Goal: Task Accomplishment & Management: Complete application form

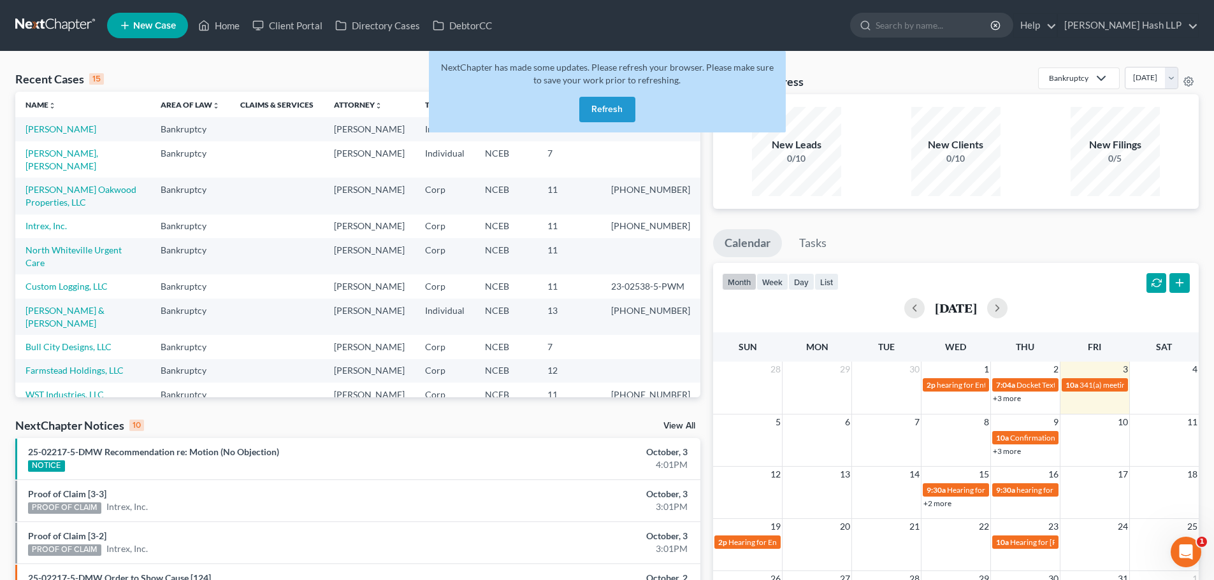
drag, startPoint x: 615, startPoint y: 110, endPoint x: 607, endPoint y: 108, distance: 8.5
click at [615, 110] on button "Refresh" at bounding box center [607, 109] width 56 height 25
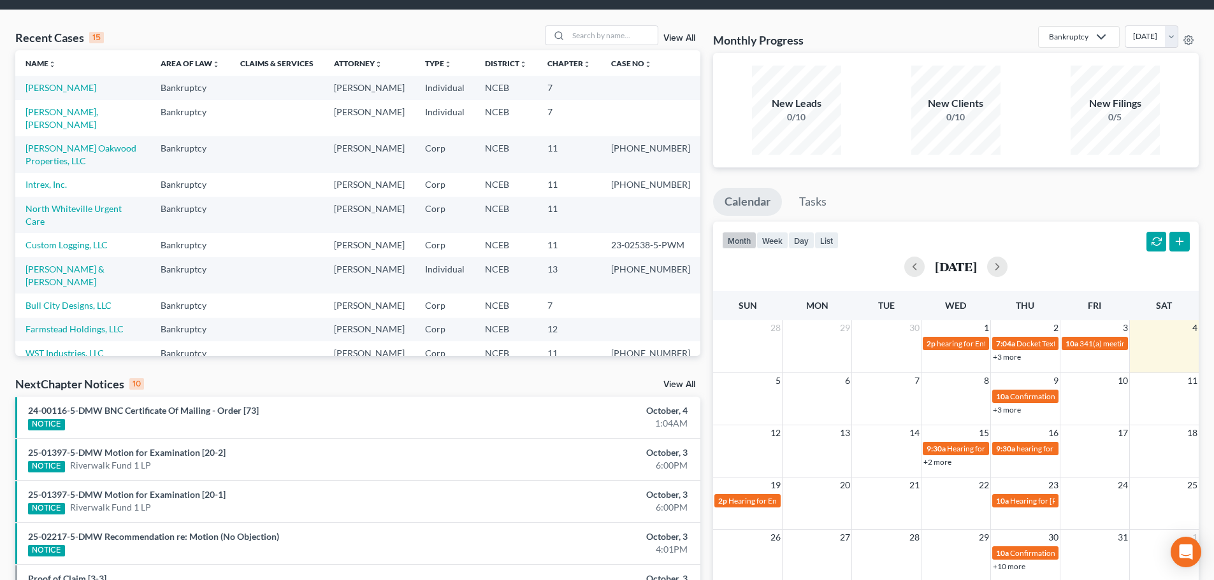
scroll to position [64, 0]
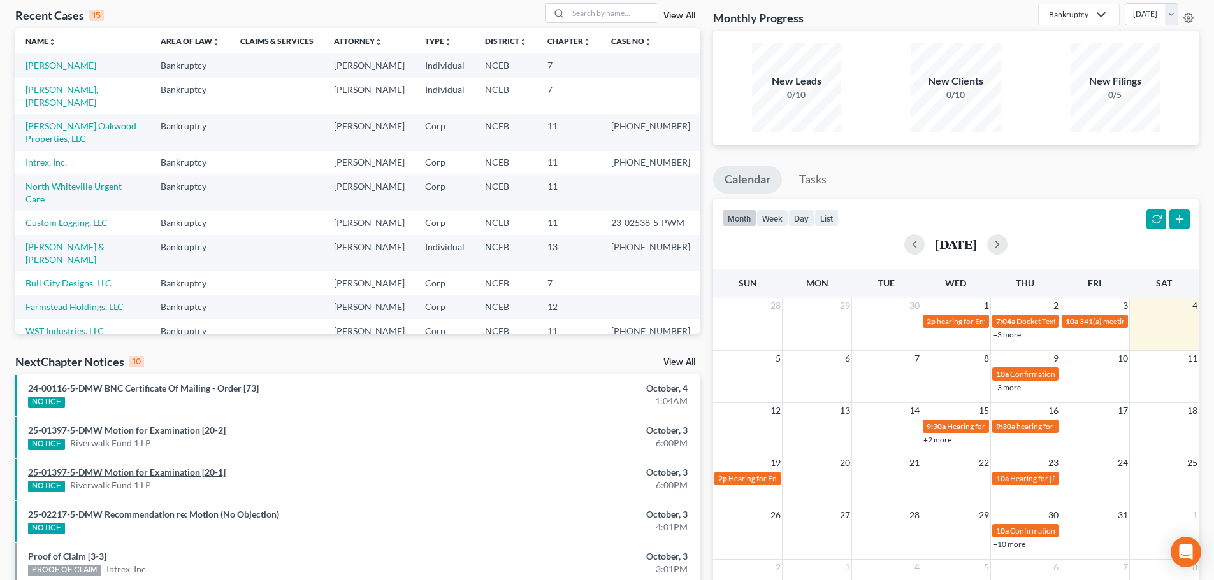
click at [194, 475] on link "25-01397-5-DMW Motion for Examination [20-1]" at bounding box center [126, 472] width 197 height 11
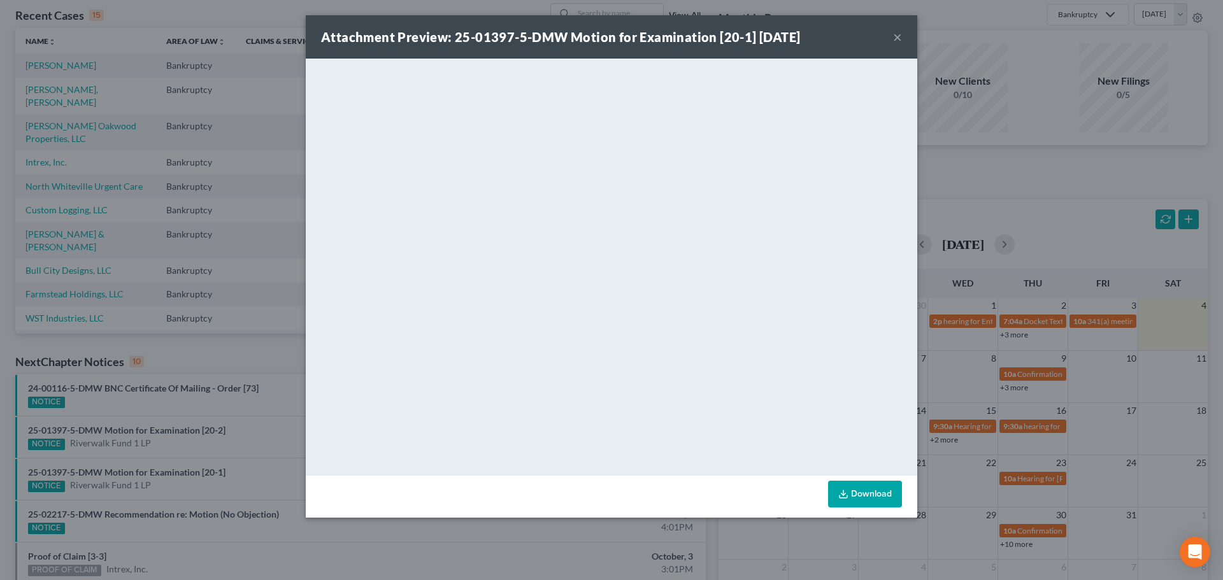
drag, startPoint x: 901, startPoint y: 35, endPoint x: 889, endPoint y: 45, distance: 15.4
click at [901, 35] on button "×" at bounding box center [897, 36] width 9 height 15
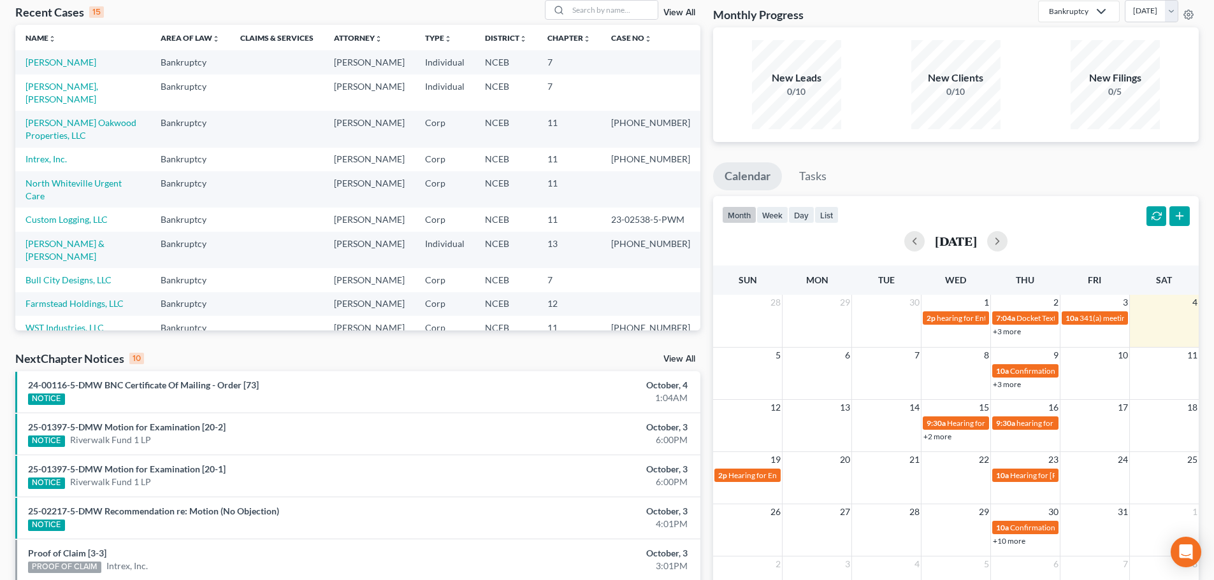
scroll to position [0, 0]
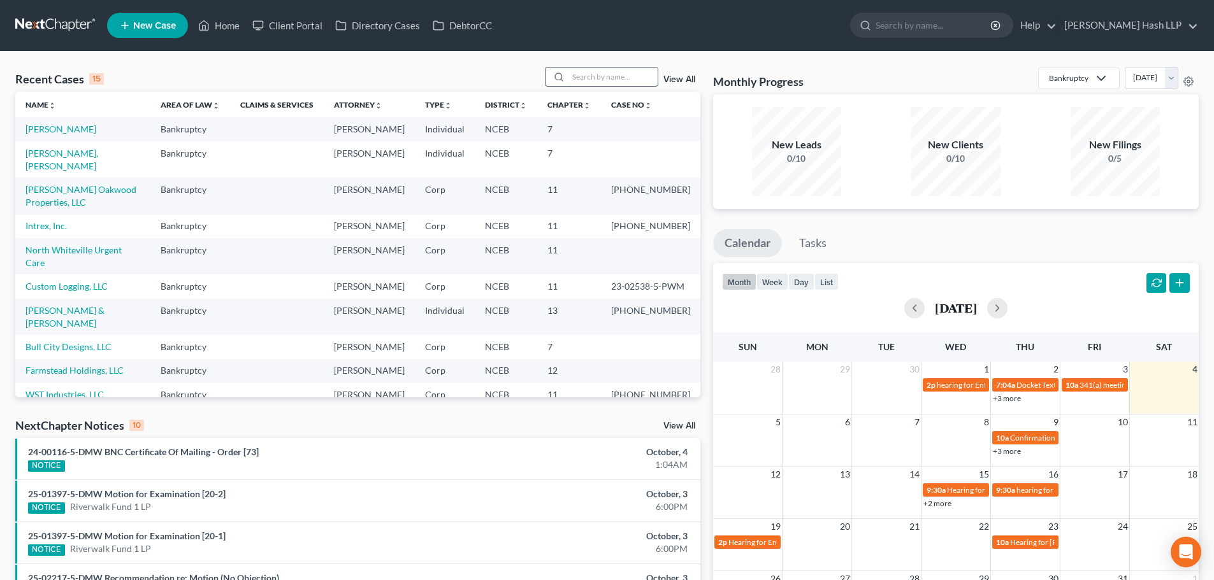
click at [607, 73] on input "search" at bounding box center [612, 77] width 89 height 18
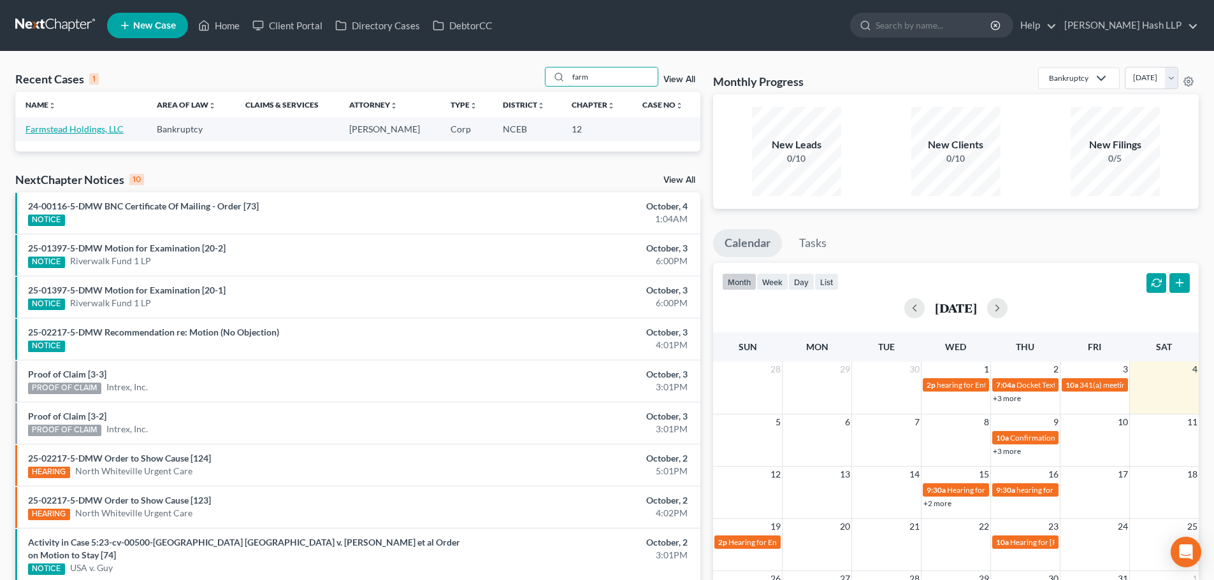
type input "farm"
click at [98, 126] on link "Farmstead Holdings, LLC" at bounding box center [74, 129] width 98 height 11
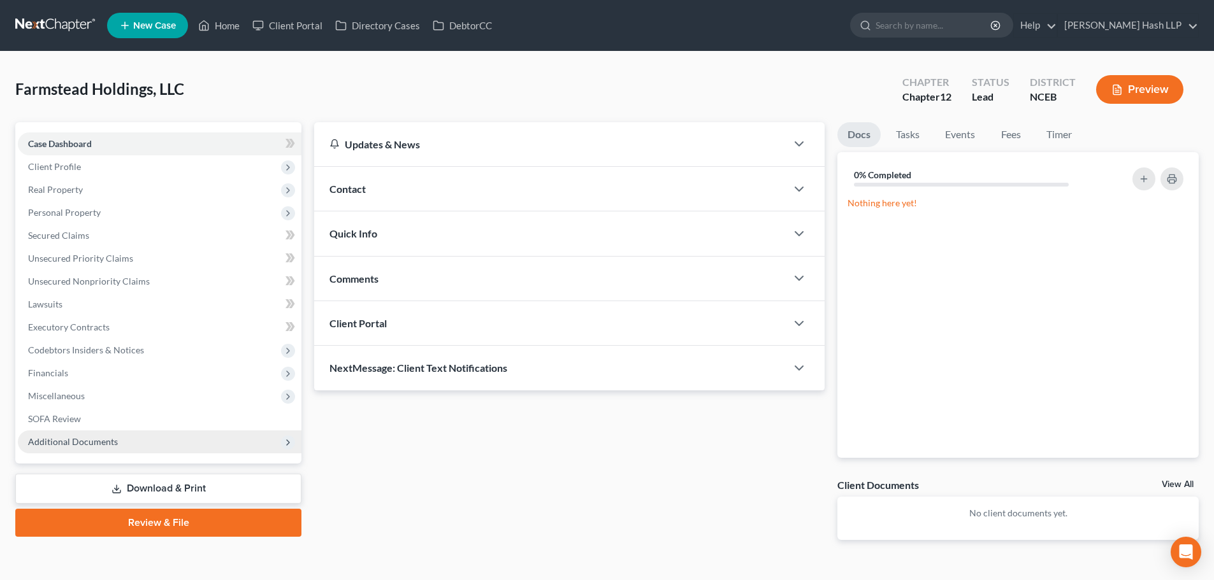
click at [147, 446] on span "Additional Documents" at bounding box center [160, 442] width 284 height 23
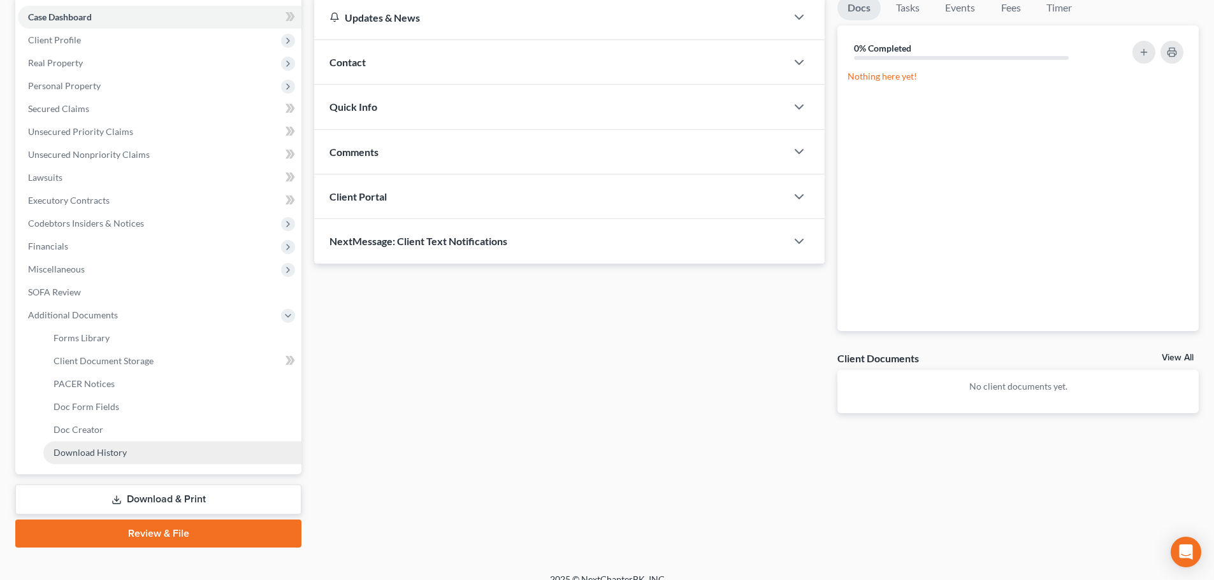
scroll to position [127, 0]
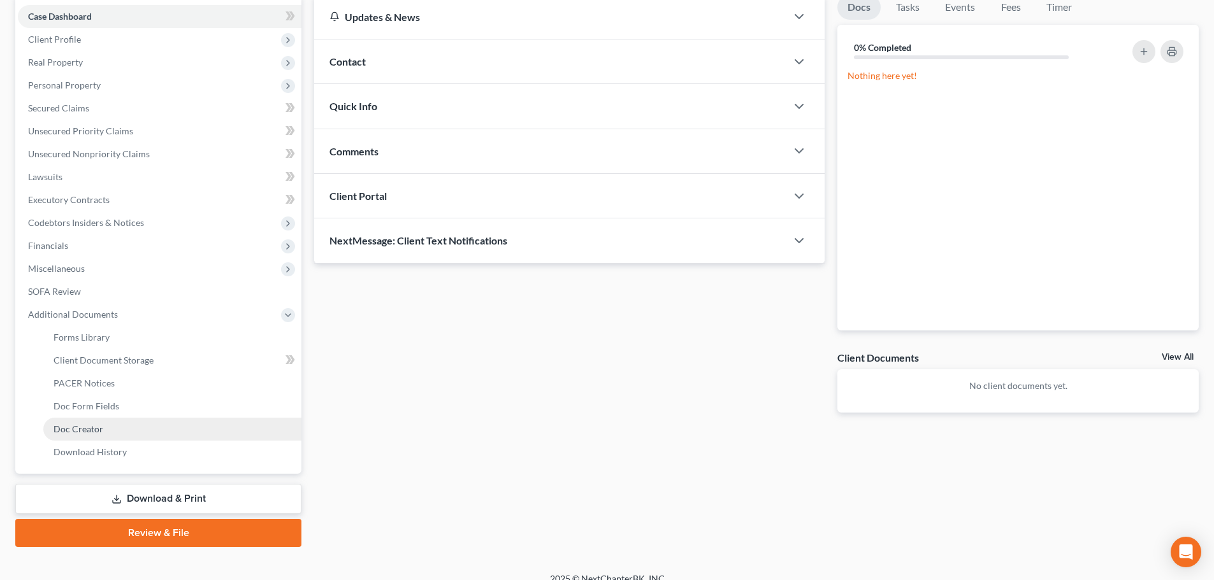
click at [114, 431] on link "Doc Creator" at bounding box center [172, 429] width 258 height 23
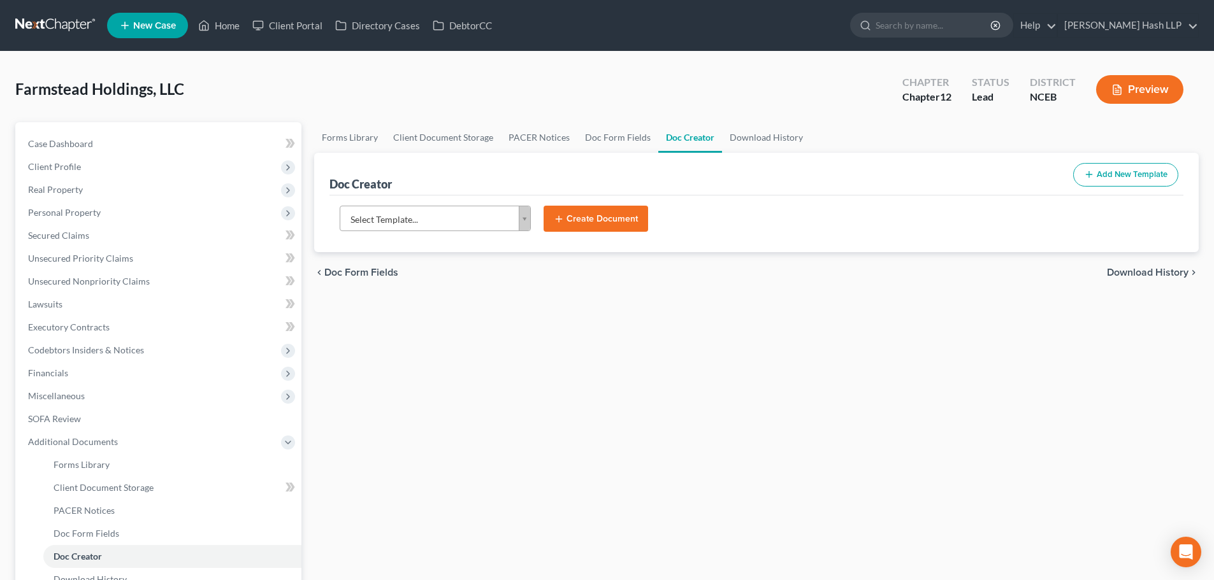
click at [528, 221] on body "Home New Case Client Portal Directory Cases DebtorCC [PERSON_NAME] Hash LLP [EM…" at bounding box center [607, 361] width 1214 height 723
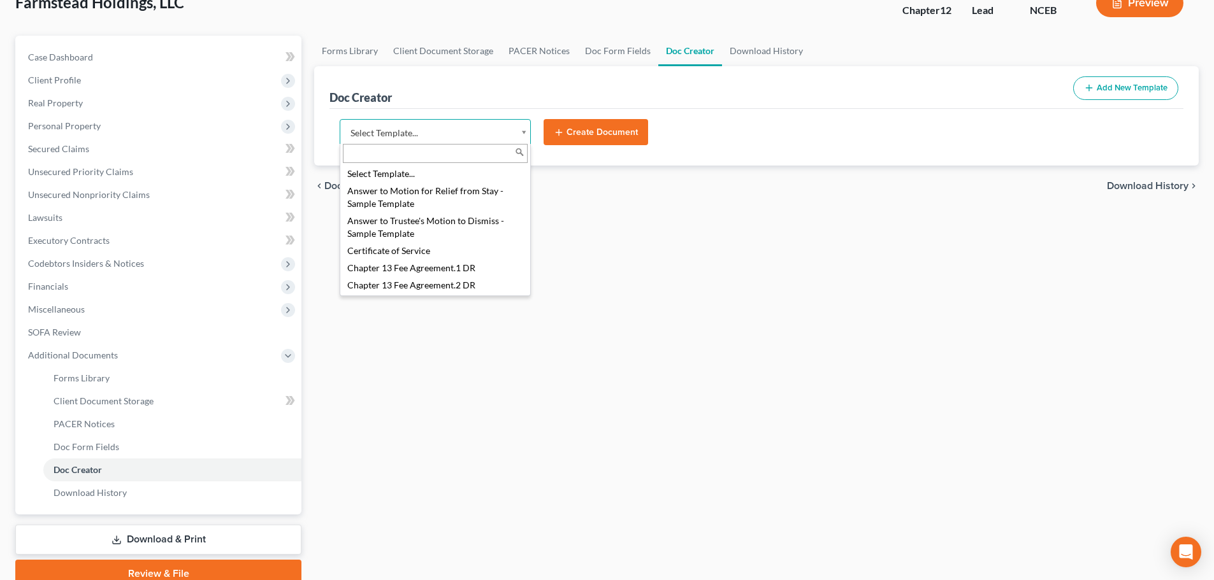
scroll to position [64, 0]
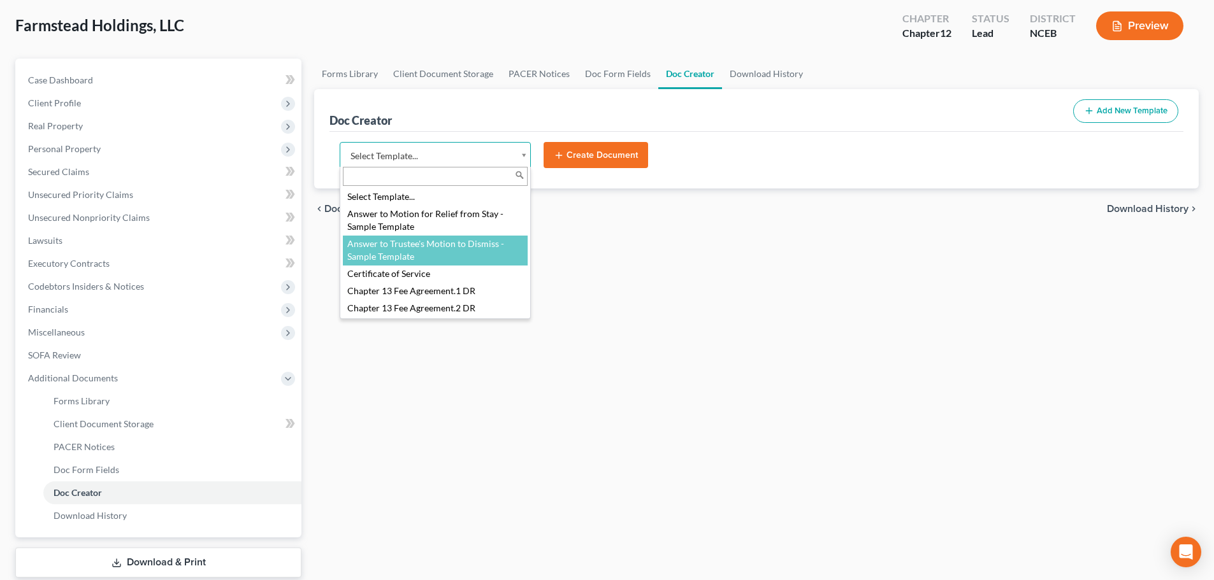
click at [750, 253] on body "Home New Case Client Portal Directory Cases DebtorCC [PERSON_NAME] Hash LLP [EM…" at bounding box center [607, 297] width 1214 height 723
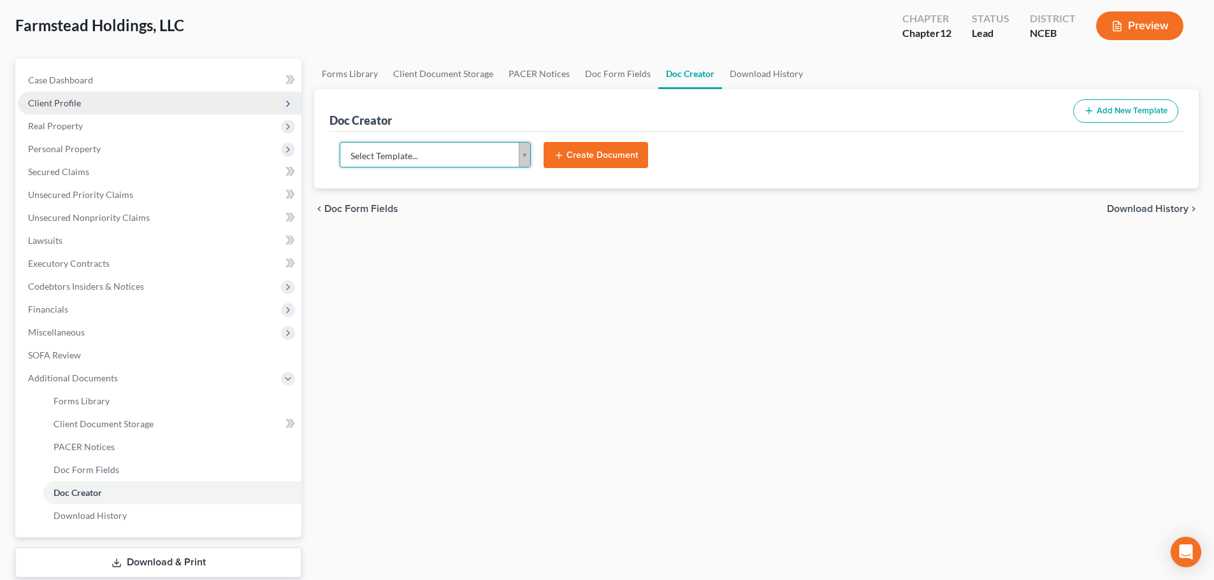
click at [84, 106] on span "Client Profile" at bounding box center [160, 103] width 284 height 23
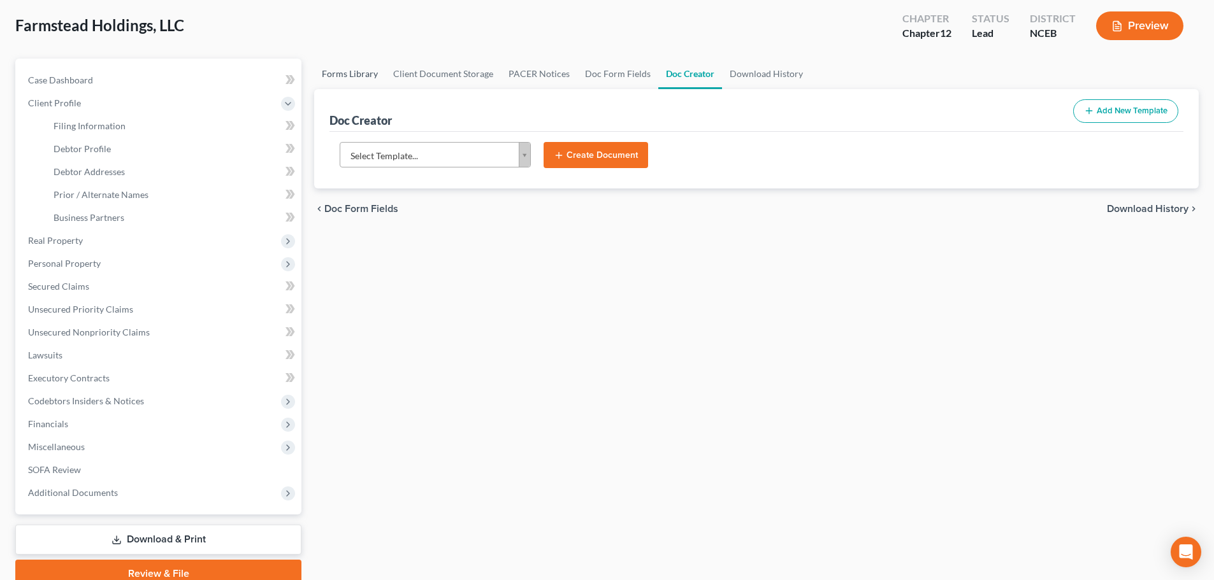
scroll to position [0, 0]
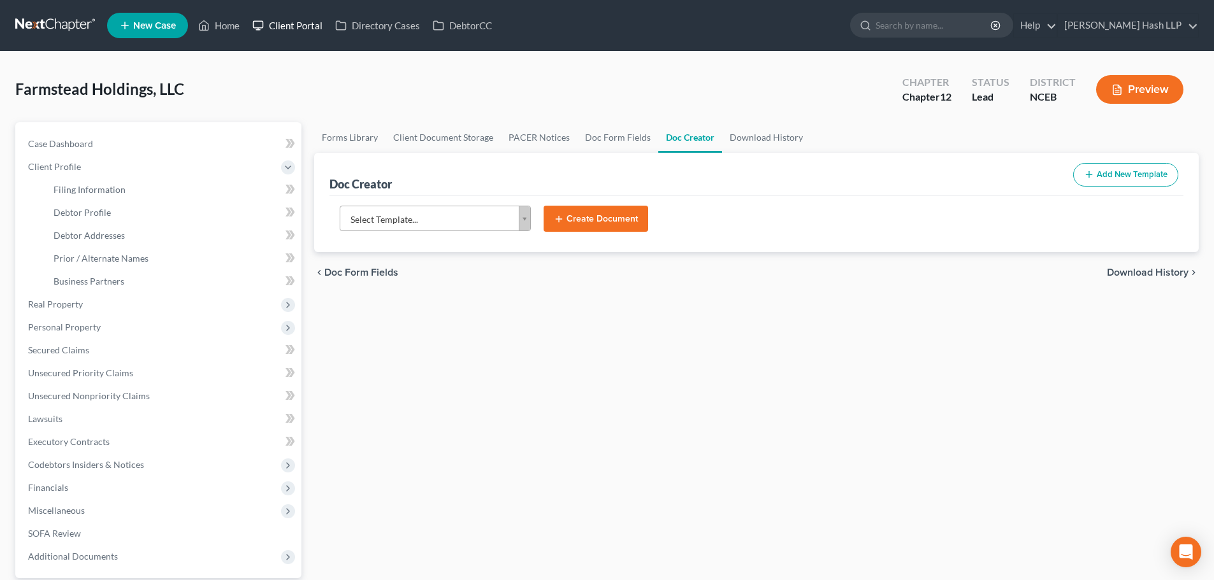
click at [296, 26] on link "Client Portal" at bounding box center [287, 25] width 83 height 23
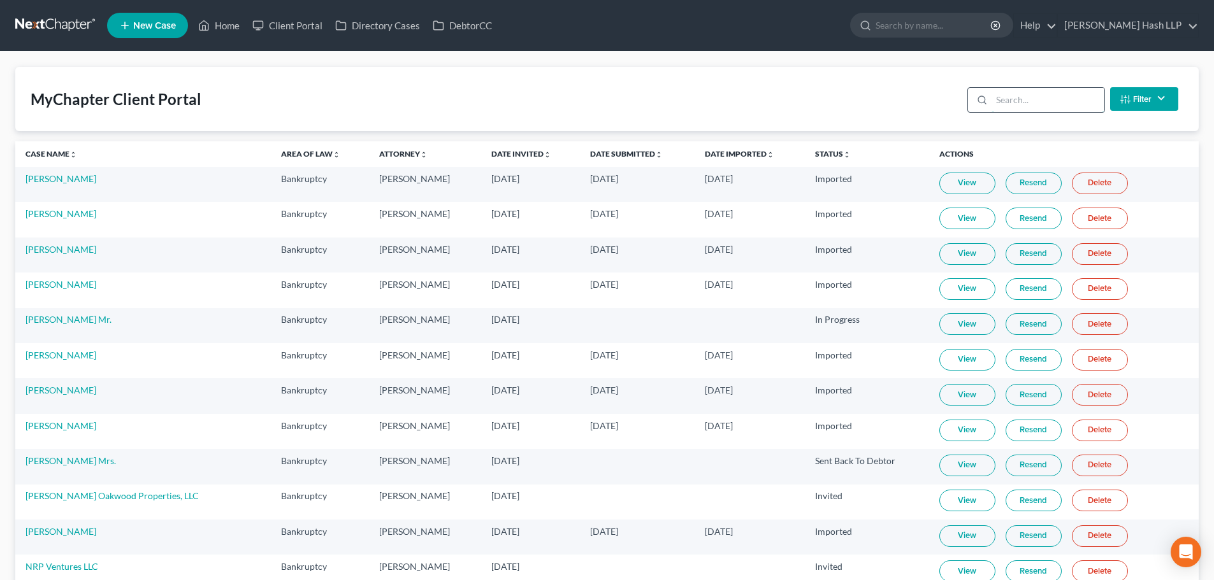
click at [1012, 102] on input "search" at bounding box center [1047, 100] width 113 height 24
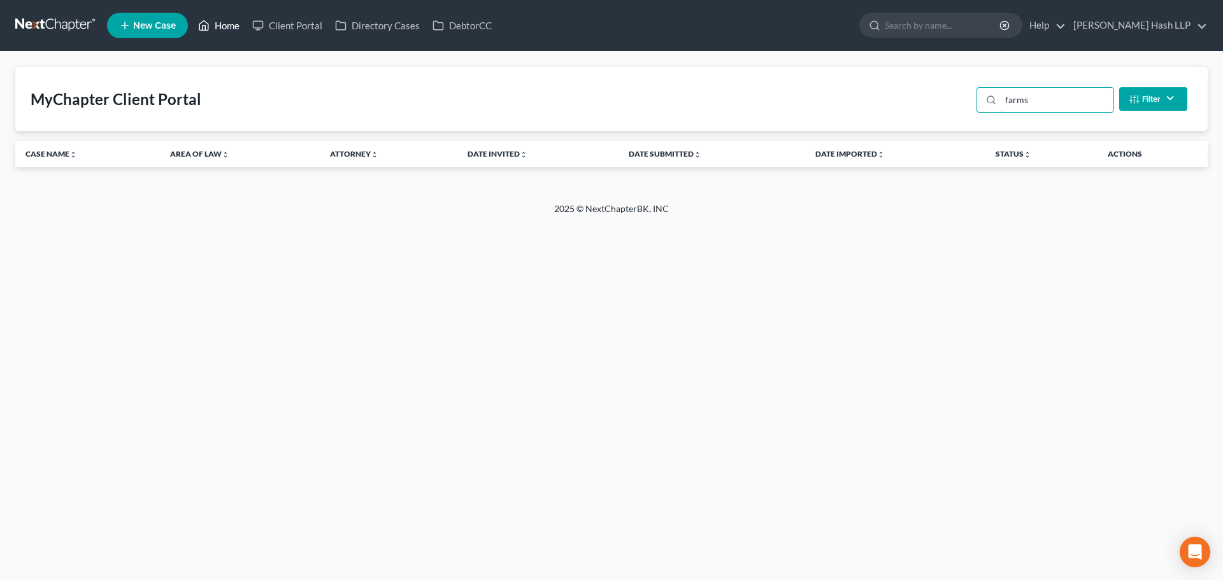
type input "farms"
click at [227, 25] on link "Home" at bounding box center [219, 25] width 54 height 23
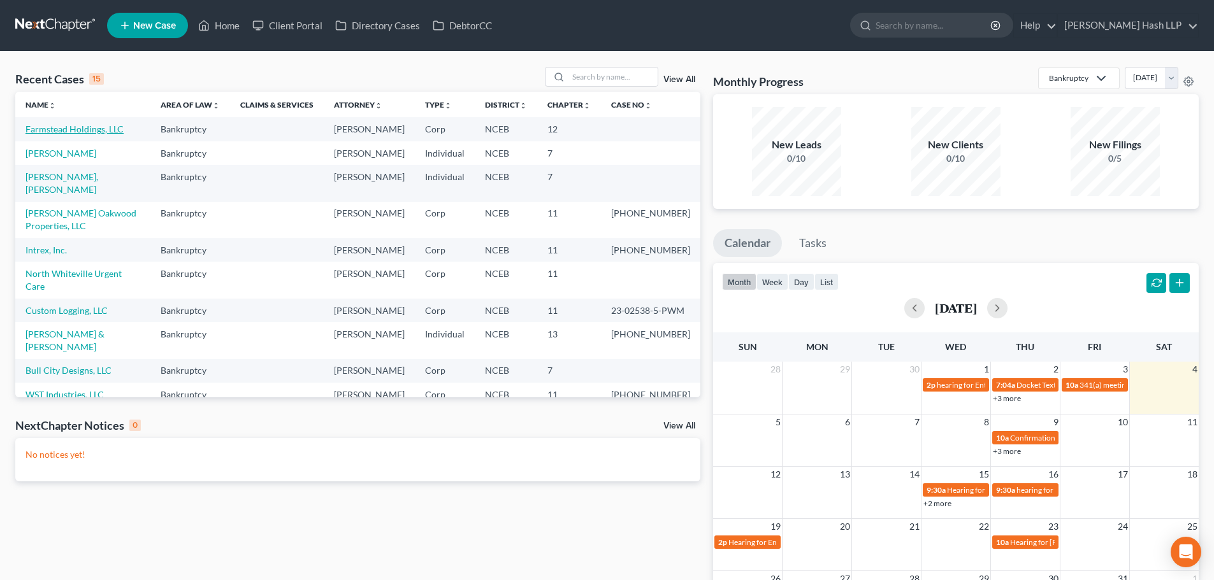
click at [93, 127] on link "Farmstead Holdings, LLC" at bounding box center [74, 129] width 98 height 11
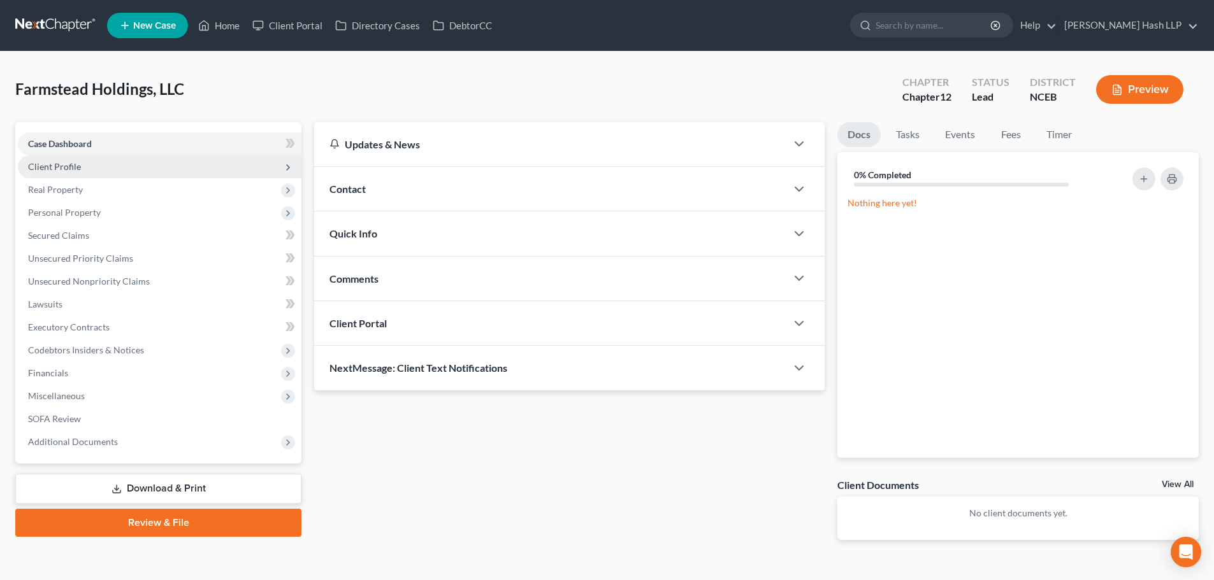
click at [67, 167] on span "Client Profile" at bounding box center [54, 166] width 53 height 11
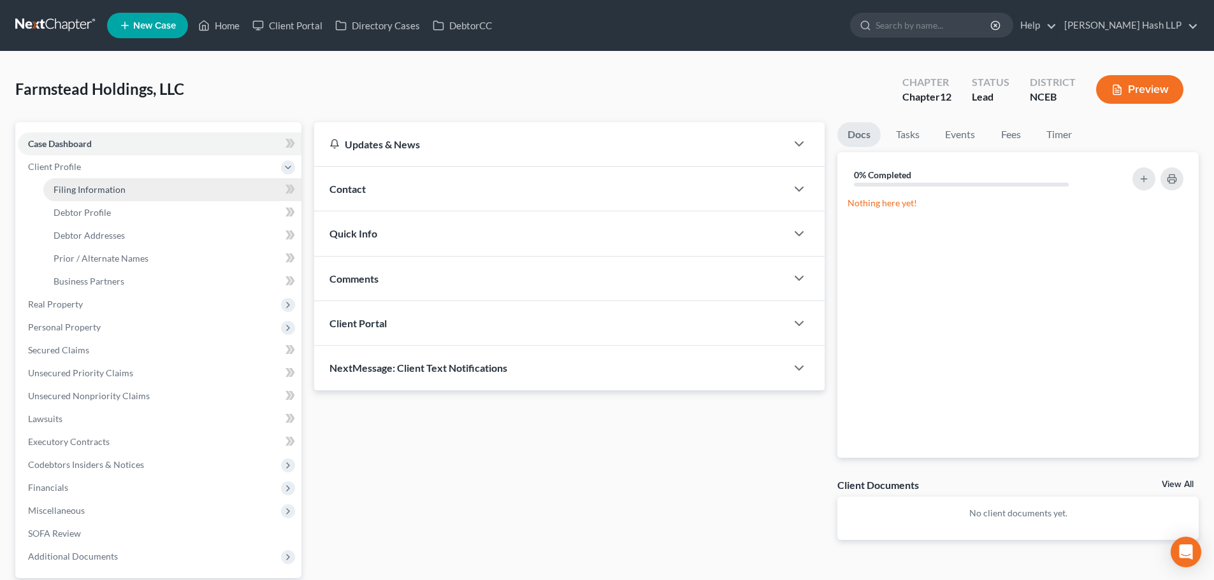
click at [104, 189] on span "Filing Information" at bounding box center [90, 189] width 72 height 11
select select "1"
select select "2"
select select "57"
select select "0"
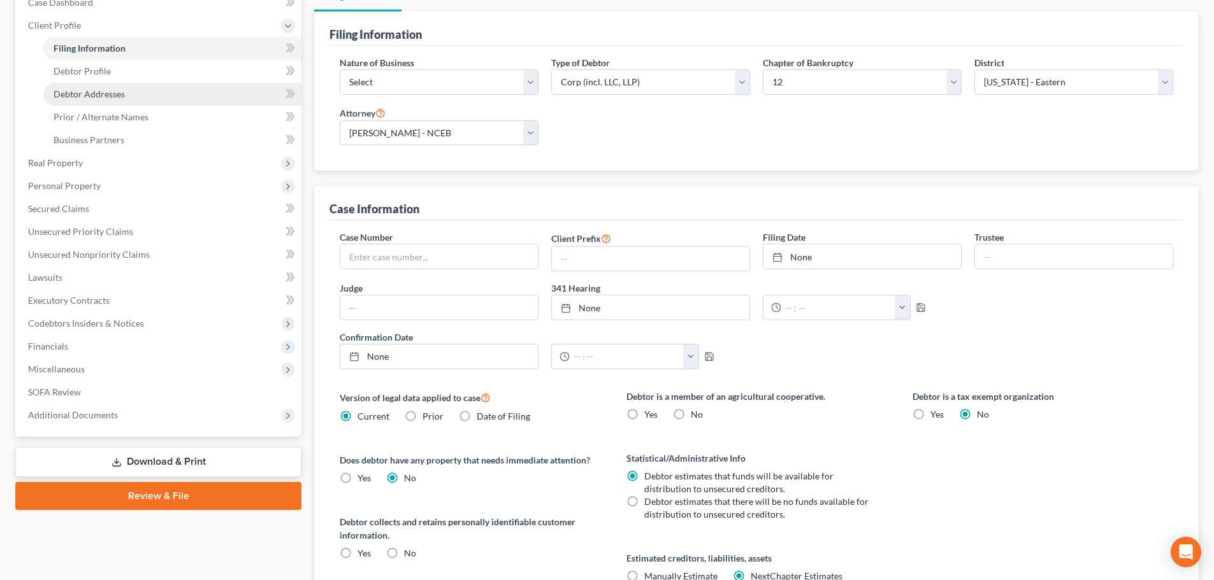
scroll to position [64, 0]
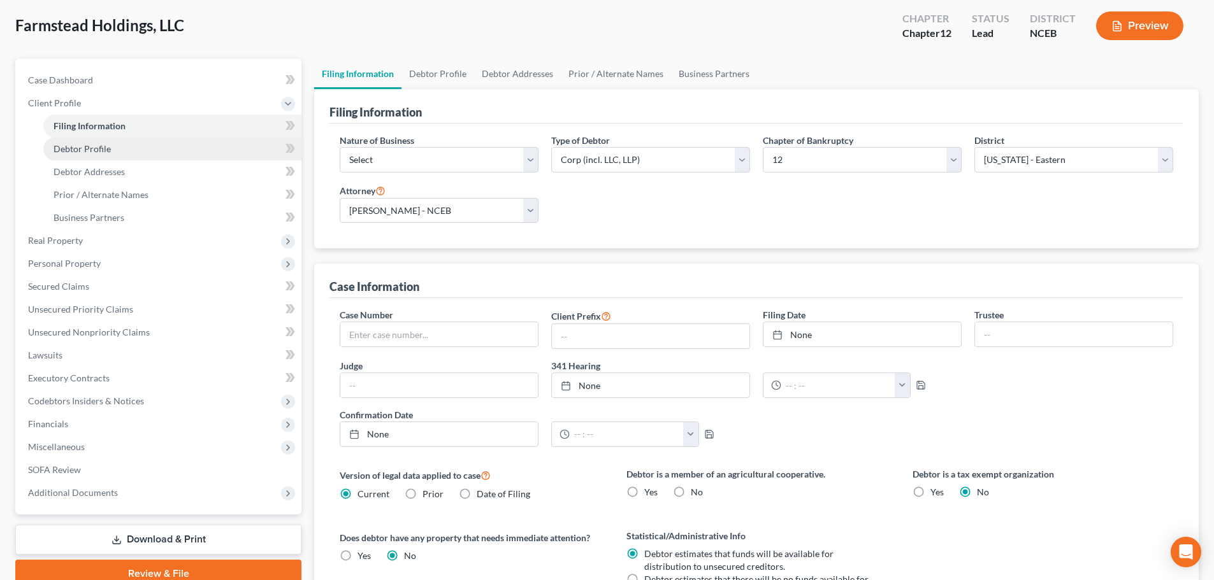
click at [110, 151] on link "Debtor Profile" at bounding box center [172, 149] width 258 height 23
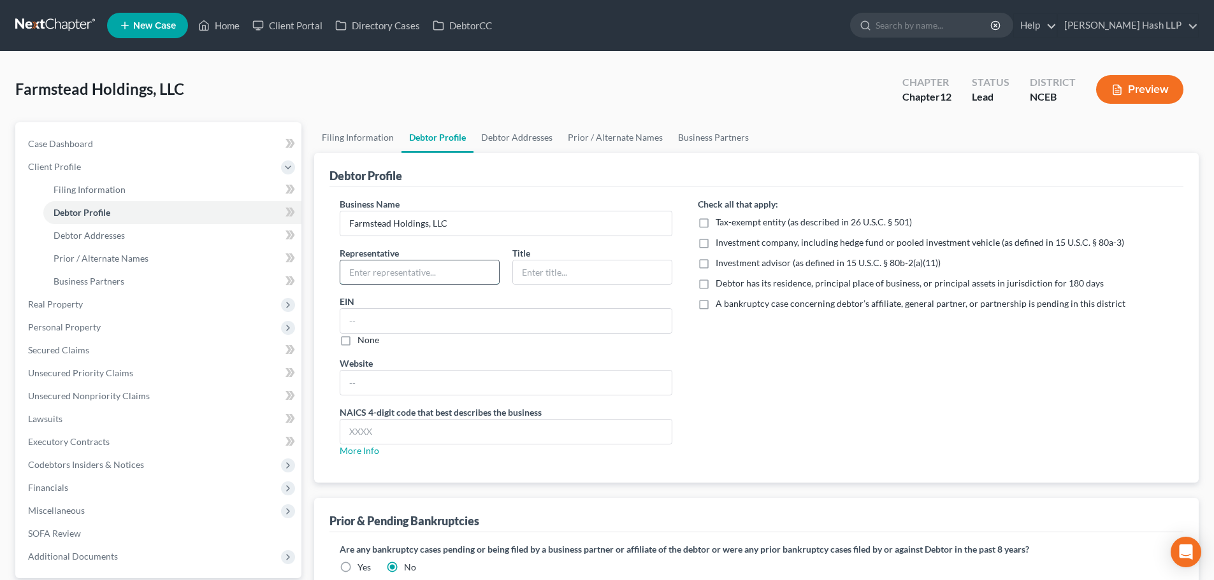
click at [396, 274] on input "text" at bounding box center [419, 273] width 159 height 24
type input "[PERSON_NAME]"
type input "Manager"
click at [850, 388] on div "Check all that apply: Tax-exempt entity (as described in 26 U.S.C. § 501) Inves…" at bounding box center [935, 332] width 501 height 270
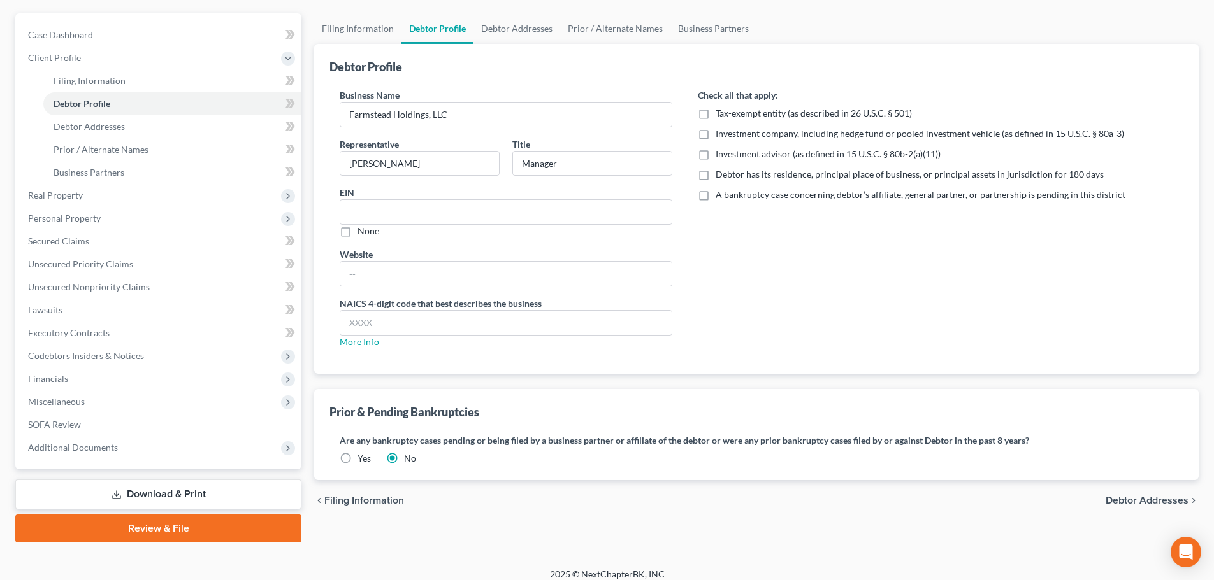
scroll to position [120, 0]
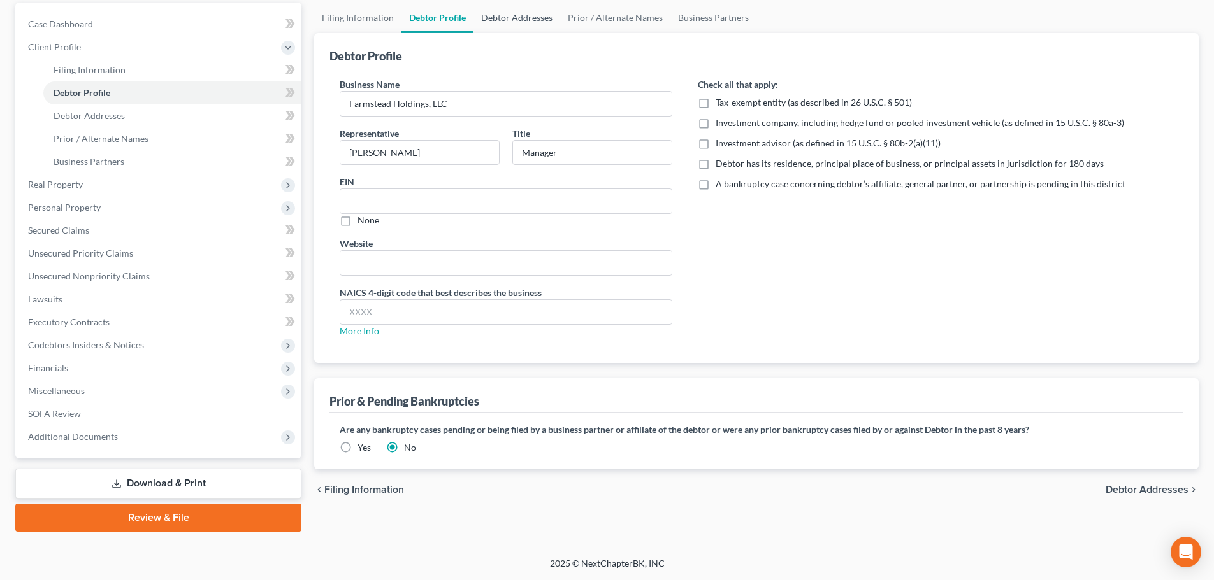
click at [520, 20] on link "Debtor Addresses" at bounding box center [516, 18] width 87 height 31
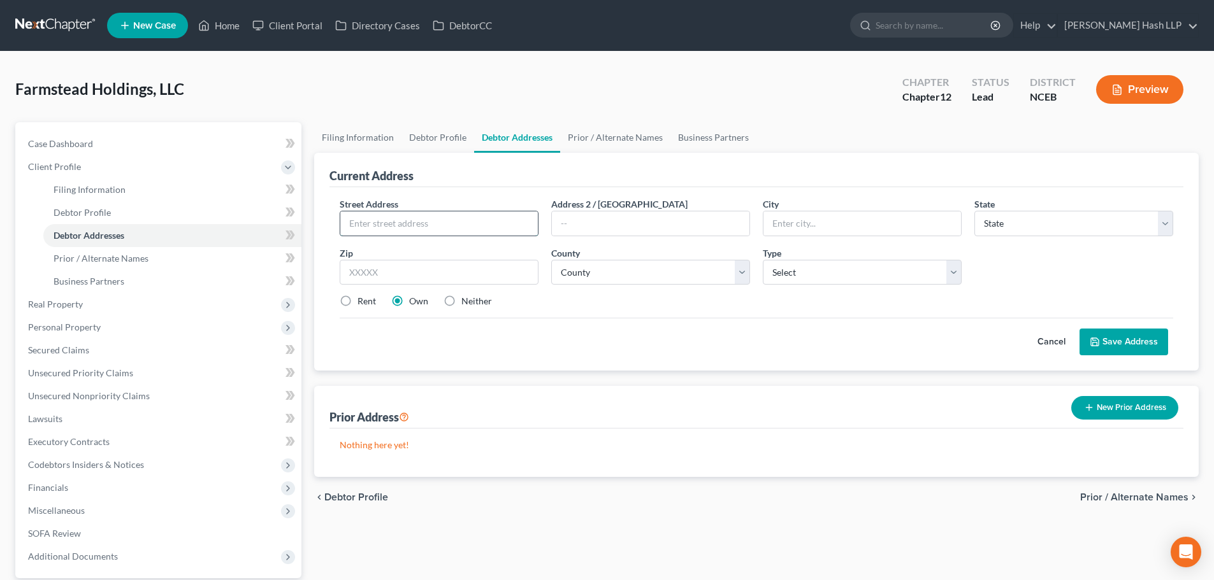
click at [424, 225] on input "text" at bounding box center [438, 224] width 197 height 24
type input "[STREET_ADDRESS]"
type input "W"
click at [439, 280] on input "text" at bounding box center [439, 272] width 199 height 25
type input "28472"
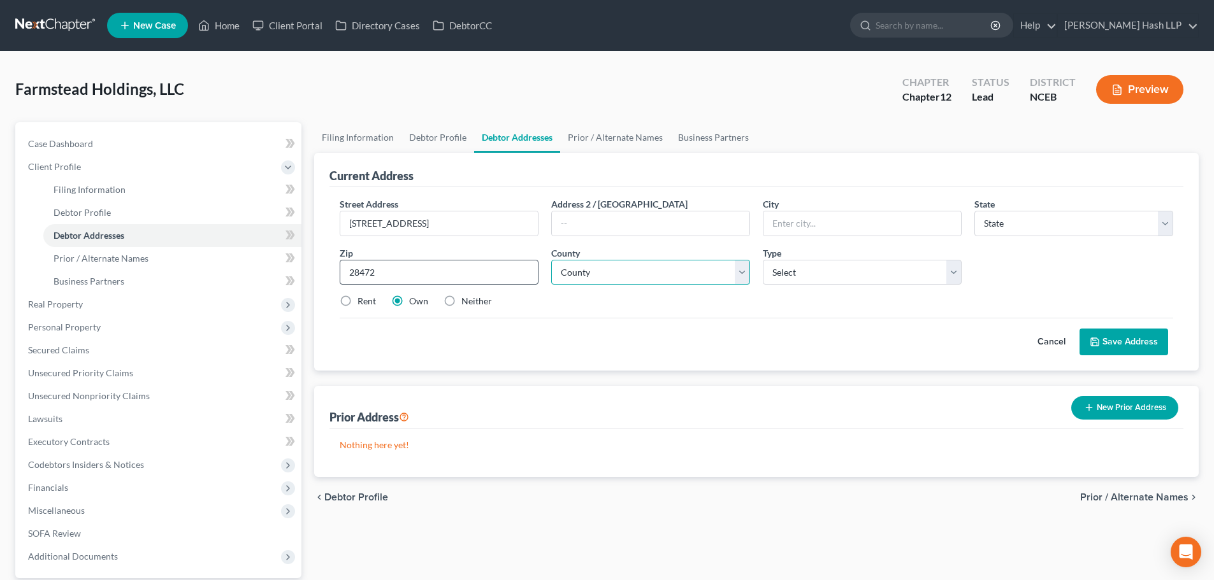
type input "[GEOGRAPHIC_DATA]"
select select "28"
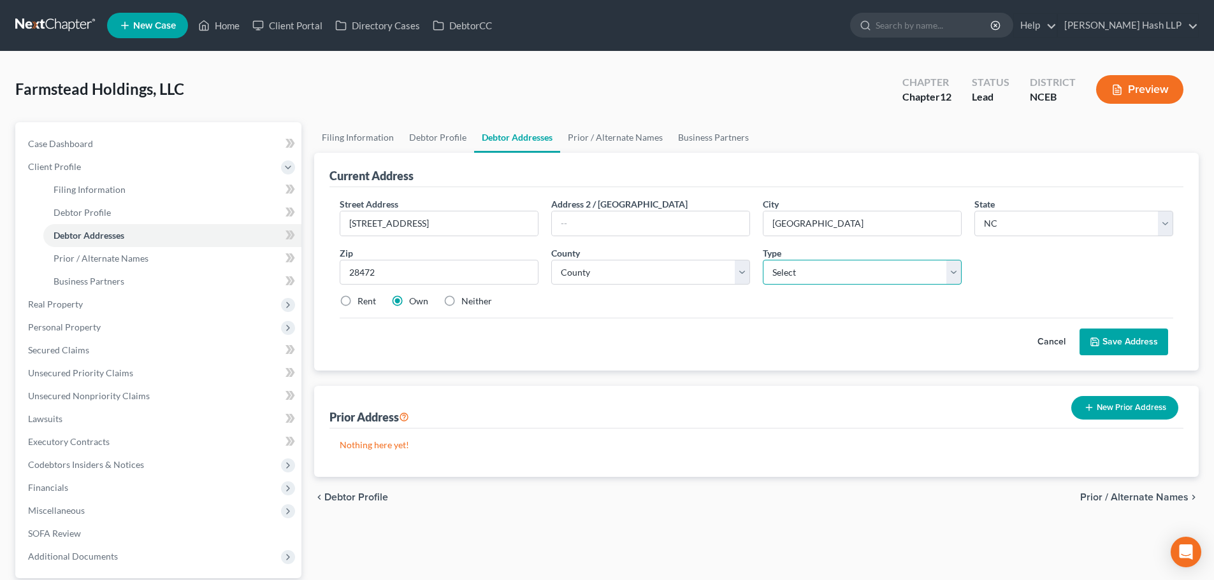
click at [957, 280] on select "Select Business Mailing Location of Assets" at bounding box center [862, 272] width 199 height 25
click at [763, 260] on select "Select Business Mailing Location of Assets" at bounding box center [862, 272] width 199 height 25
click at [952, 275] on select "Select Business Mailing Location of Assets" at bounding box center [862, 272] width 199 height 25
select select "1"
click at [763, 260] on select "Select Business Mailing Location of Assets" at bounding box center [862, 272] width 199 height 25
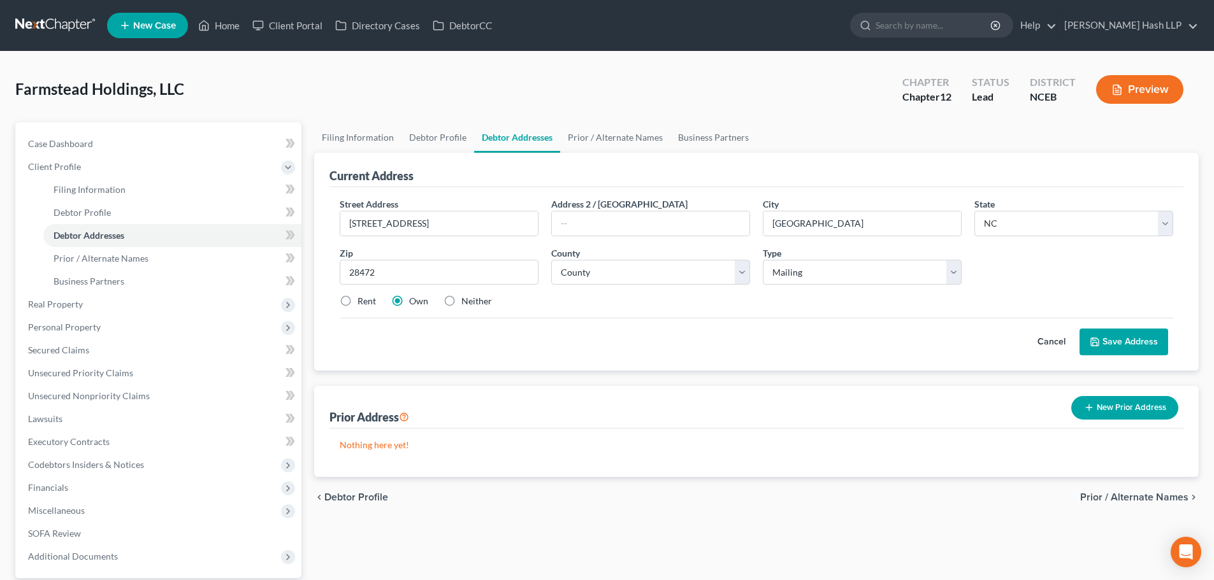
click at [1046, 287] on div "Street Address * [STREET_ADDRESS] Address 2 / [GEOGRAPHIC_DATA] * [GEOGRAPHIC_D…" at bounding box center [756, 257] width 846 height 121
click at [742, 276] on select "County [GEOGRAPHIC_DATA] [GEOGRAPHIC_DATA] [GEOGRAPHIC_DATA] [GEOGRAPHIC_DATA] …" at bounding box center [650, 272] width 199 height 25
select select "23"
click at [551, 260] on select "County [GEOGRAPHIC_DATA] [GEOGRAPHIC_DATA] [GEOGRAPHIC_DATA] [GEOGRAPHIC_DATA] …" at bounding box center [650, 272] width 199 height 25
click at [1128, 341] on button "Save Address" at bounding box center [1123, 342] width 89 height 27
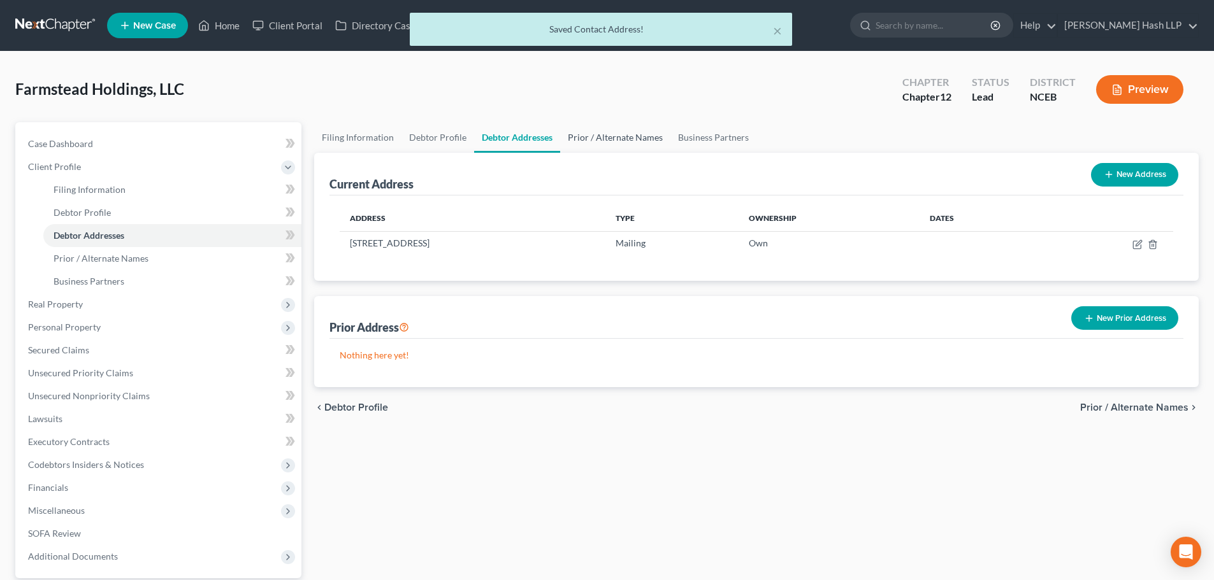
click at [592, 140] on link "Prior / Alternate Names" at bounding box center [615, 137] width 110 height 31
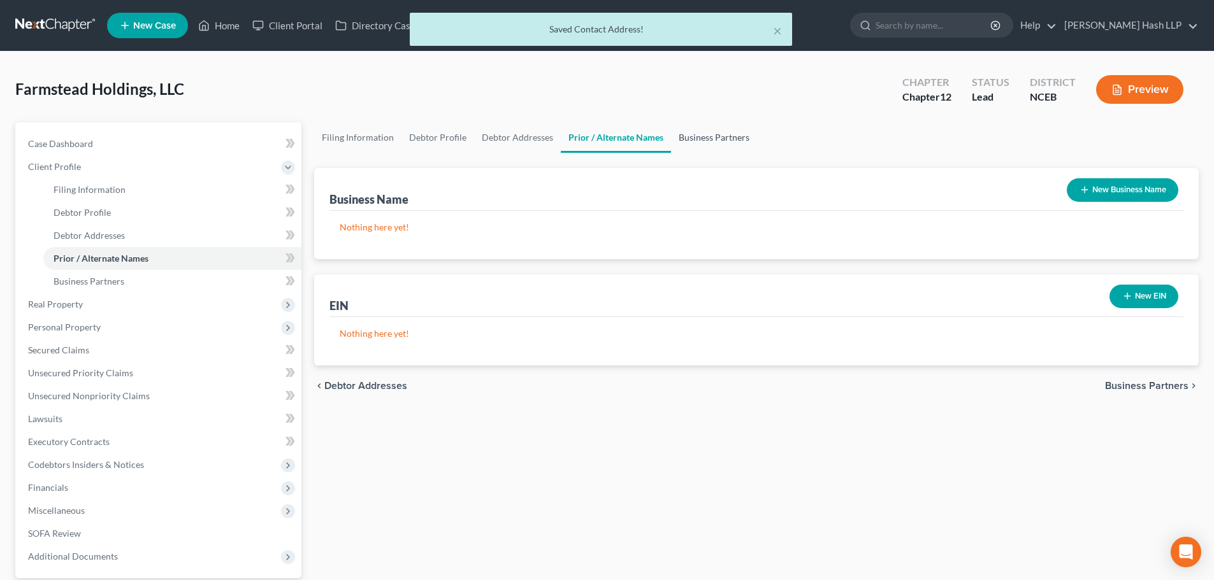
click at [698, 134] on link "Business Partners" at bounding box center [714, 137] width 86 height 31
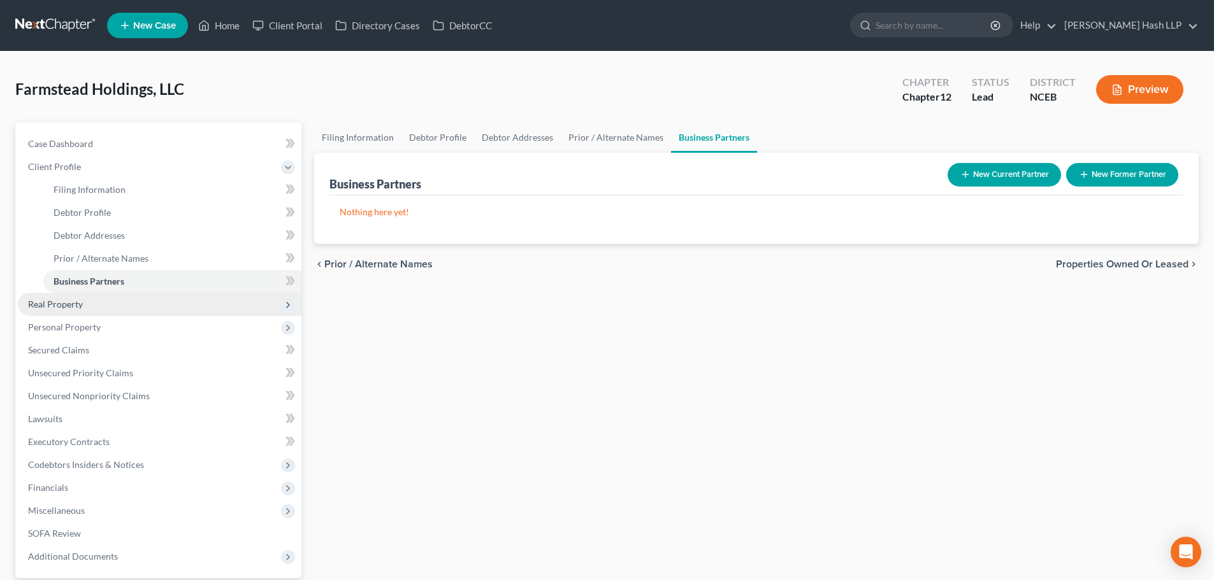
click at [140, 306] on span "Real Property" at bounding box center [160, 304] width 284 height 23
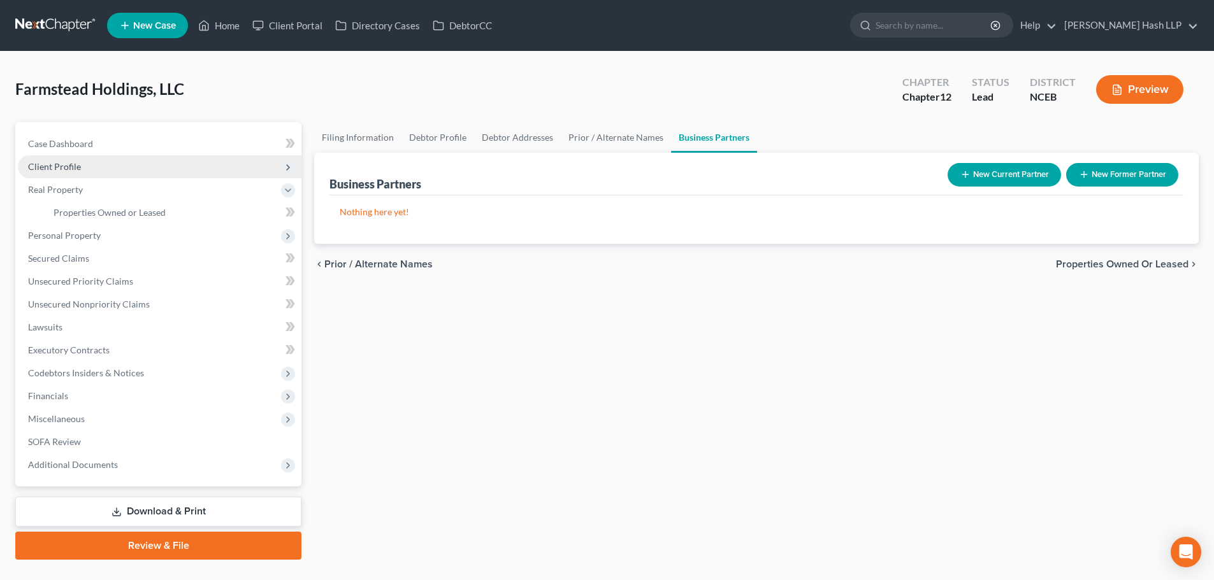
click at [113, 164] on span "Client Profile" at bounding box center [160, 166] width 284 height 23
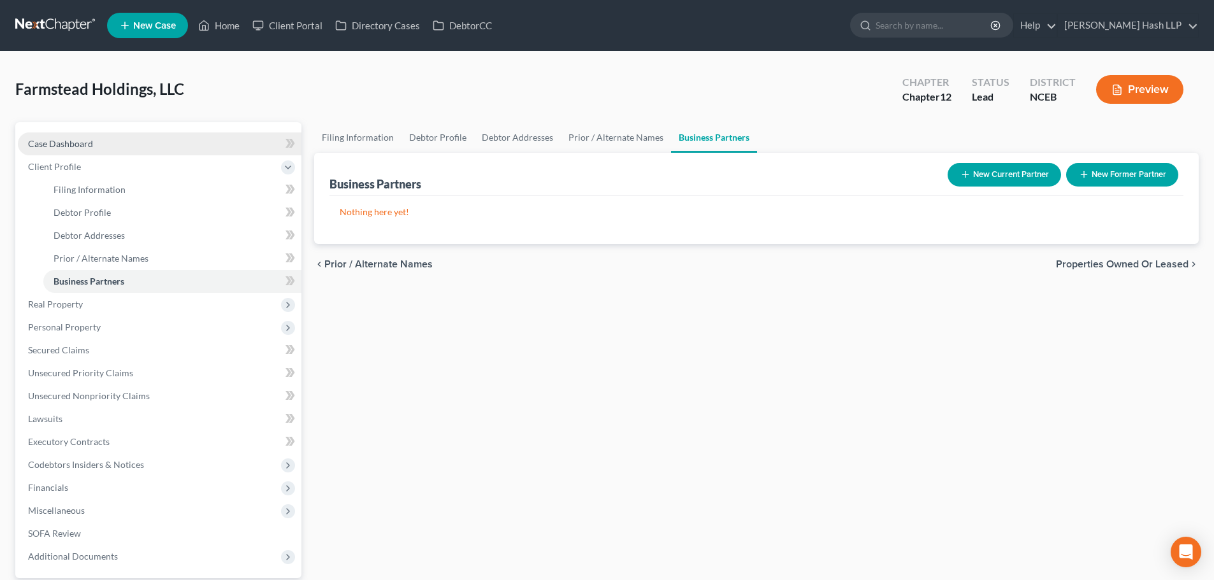
click at [85, 148] on link "Case Dashboard" at bounding box center [160, 144] width 284 height 23
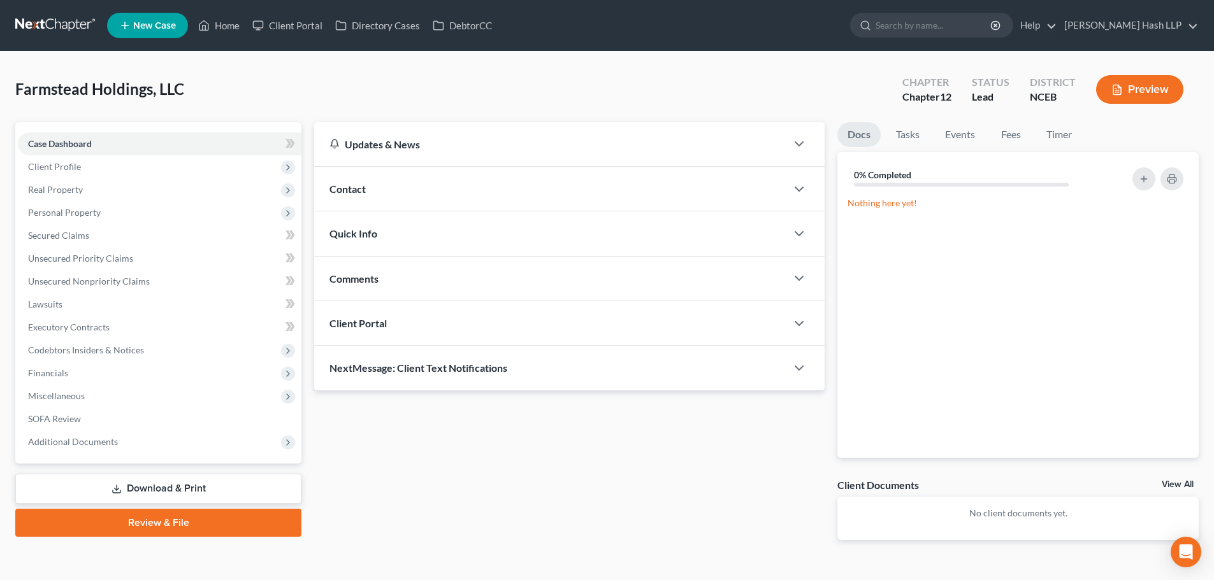
click at [554, 189] on div "Contact" at bounding box center [550, 189] width 472 height 44
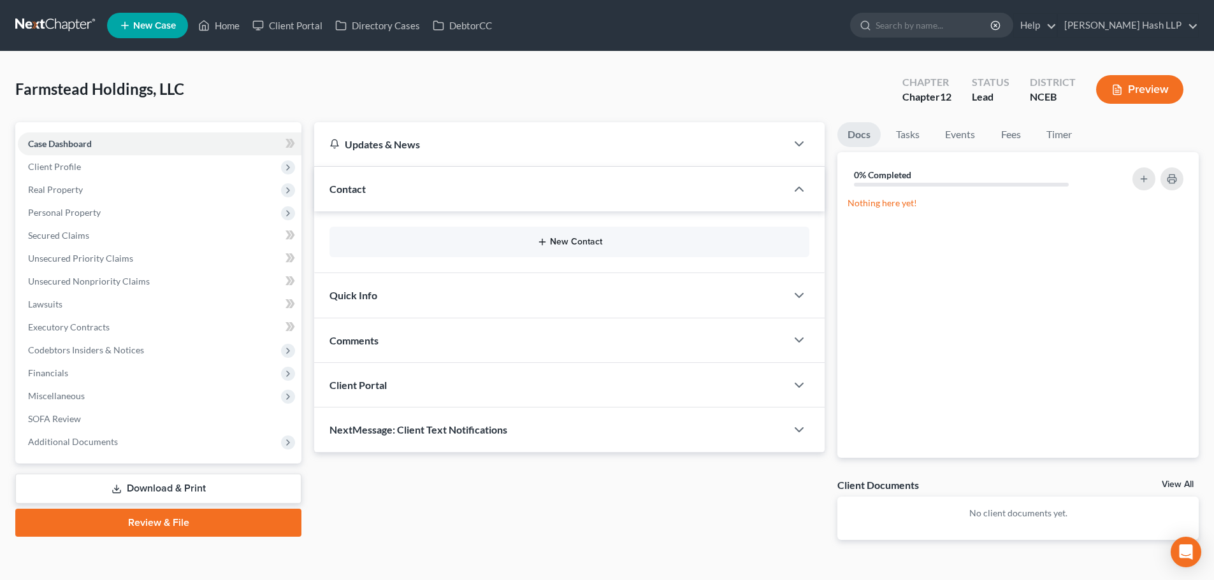
click at [580, 245] on button "New Contact" at bounding box center [569, 242] width 459 height 10
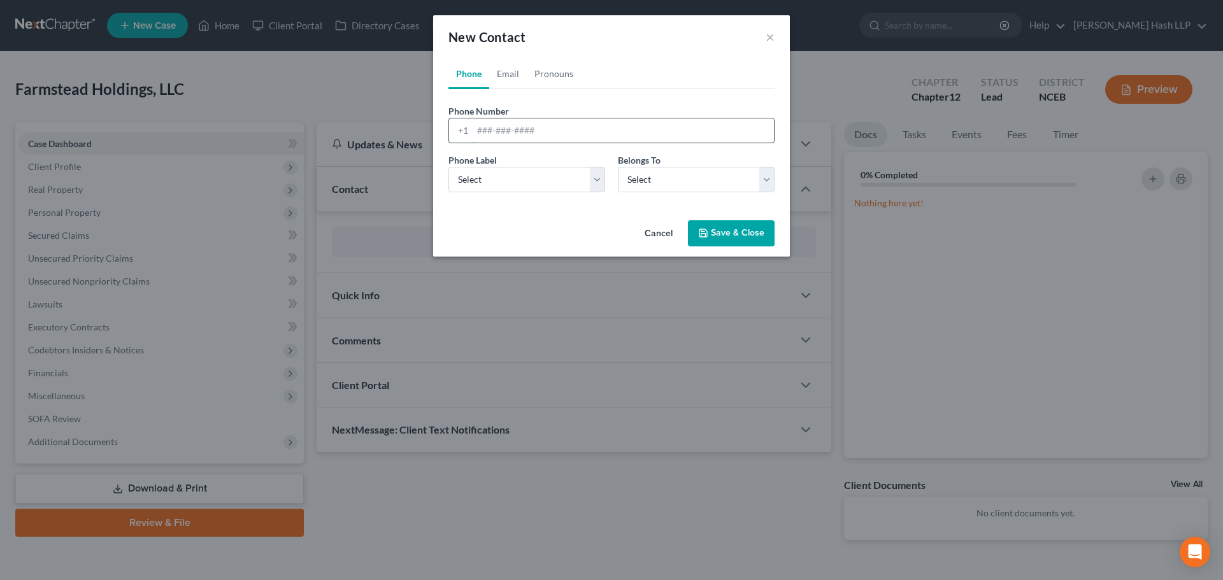
click at [513, 141] on input "tel" at bounding box center [623, 130] width 301 height 24
type input "[PHONE_NUMBER]"
click at [592, 179] on select "Select Mobile Home Work Other" at bounding box center [527, 179] width 157 height 25
select select "0"
click at [449, 167] on select "Select Mobile Home Work Other" at bounding box center [527, 179] width 157 height 25
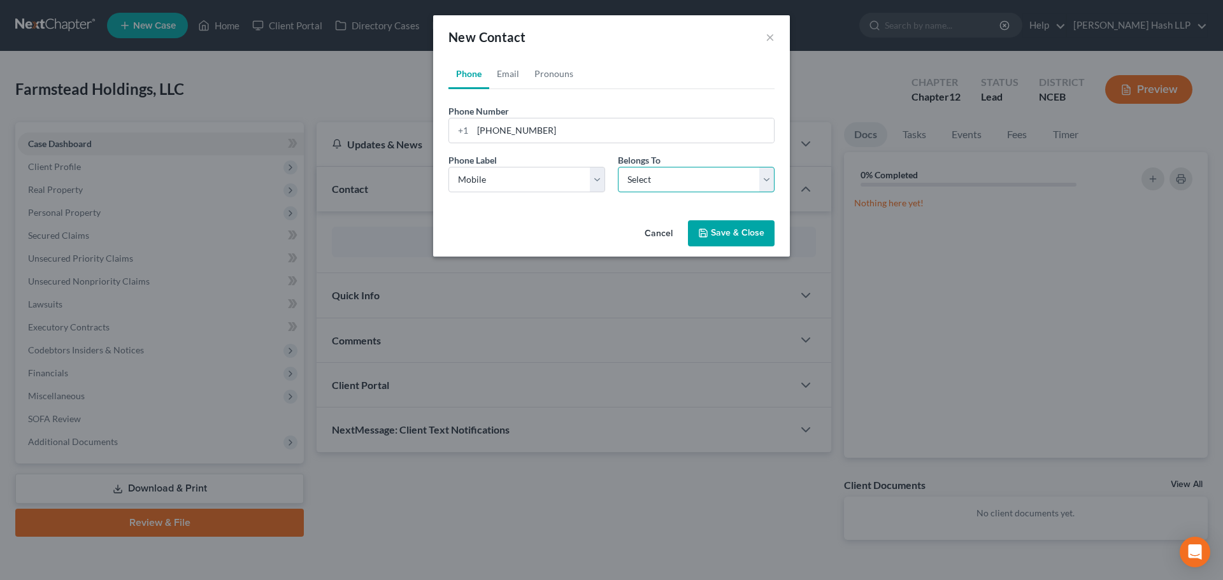
drag, startPoint x: 769, startPoint y: 180, endPoint x: 763, endPoint y: 182, distance: 6.7
click at [769, 180] on select "Select Client Other" at bounding box center [696, 179] width 157 height 25
select select "0"
click at [618, 167] on select "Select Client Other" at bounding box center [696, 179] width 157 height 25
click at [513, 77] on link "Email" at bounding box center [508, 74] width 38 height 31
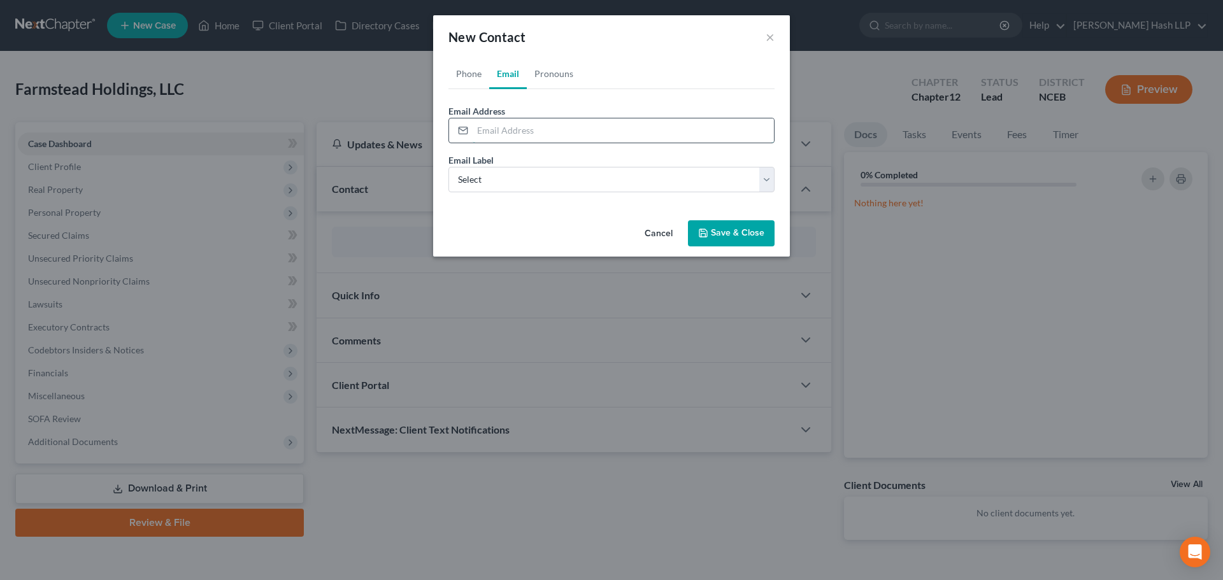
click at [490, 131] on input "email" at bounding box center [623, 130] width 301 height 24
paste input "[EMAIL_ADDRESS][DOMAIN_NAME]"
type input "[EMAIL_ADDRESS][DOMAIN_NAME]"
click at [552, 181] on select "Select Home Work Other" at bounding box center [612, 179] width 326 height 25
select select "1"
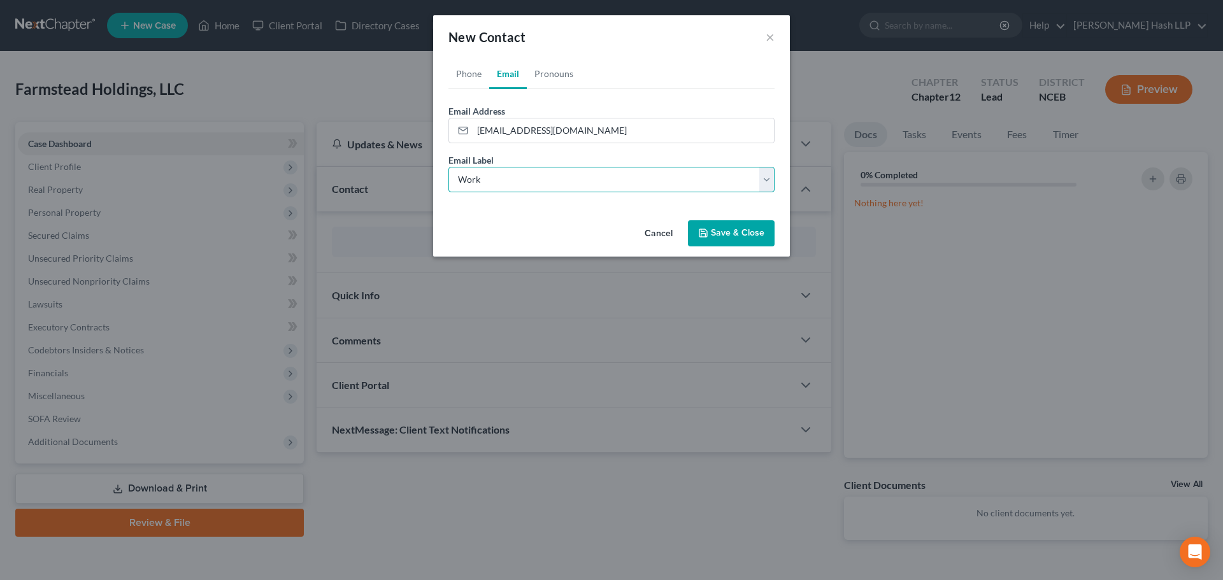
click at [449, 167] on select "Select Home Work Other" at bounding box center [612, 179] width 326 height 25
click at [570, 75] on link "Pronouns" at bounding box center [554, 74] width 54 height 31
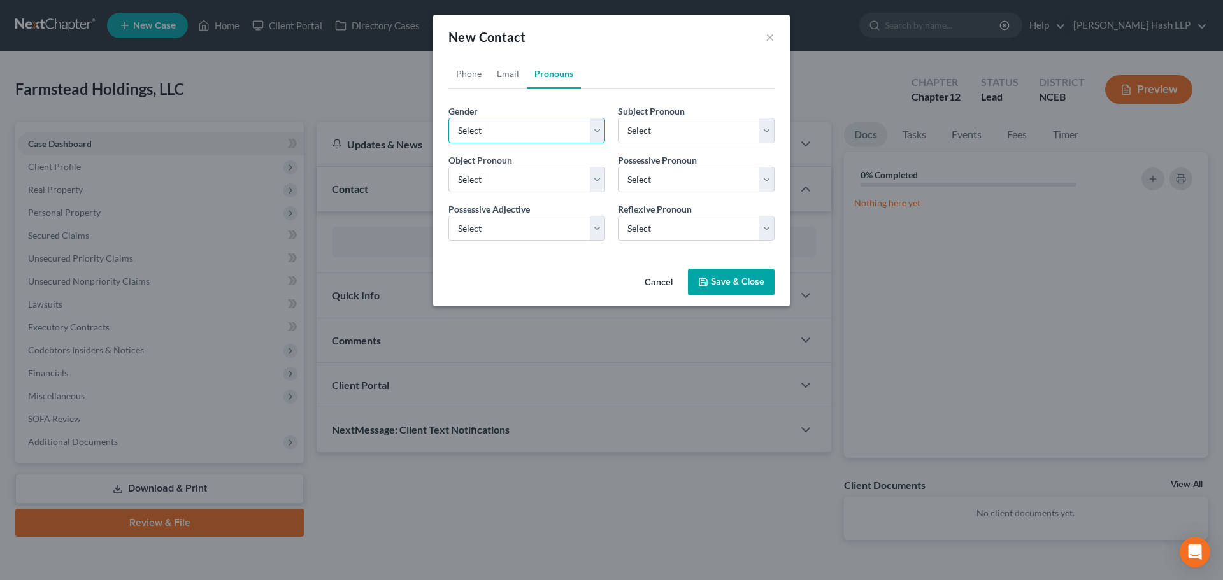
click at [596, 131] on select "Select [DEMOGRAPHIC_DATA] [DEMOGRAPHIC_DATA] [DEMOGRAPHIC_DATA] More Than One P…" at bounding box center [527, 130] width 157 height 25
select select "0"
click at [449, 118] on select "Select [DEMOGRAPHIC_DATA] [DEMOGRAPHIC_DATA] [DEMOGRAPHIC_DATA] More Than One P…" at bounding box center [527, 130] width 157 height 25
select select "0"
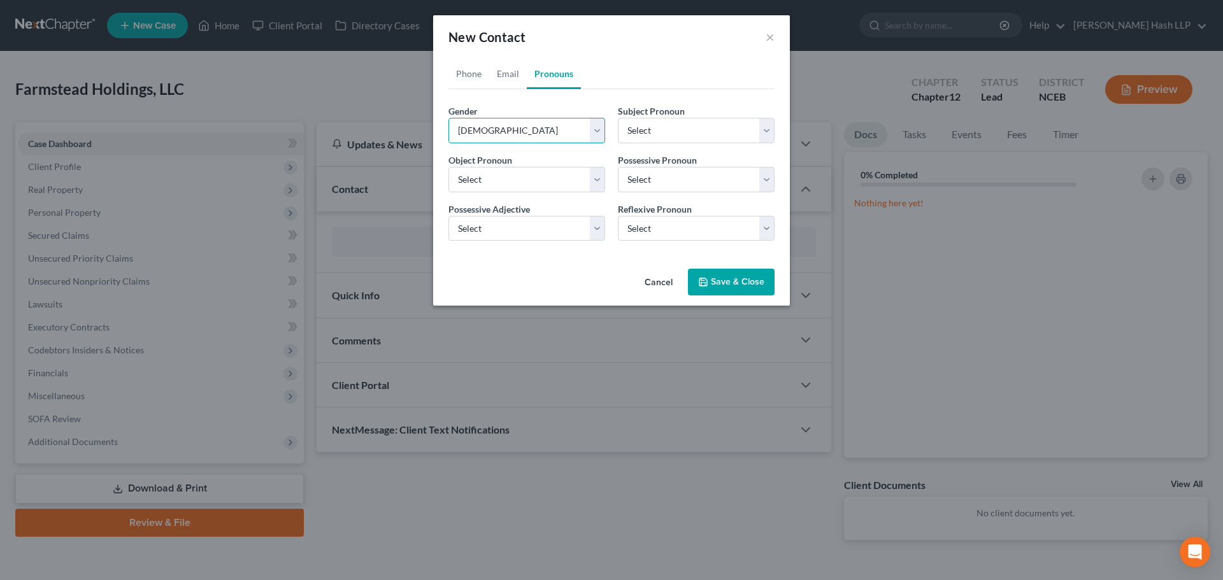
select select "0"
click at [593, 134] on select "Select [DEMOGRAPHIC_DATA] [DEMOGRAPHIC_DATA] [DEMOGRAPHIC_DATA] More Than One P…" at bounding box center [527, 130] width 157 height 25
click at [672, 45] on div "New Contact ×" at bounding box center [611, 36] width 357 height 43
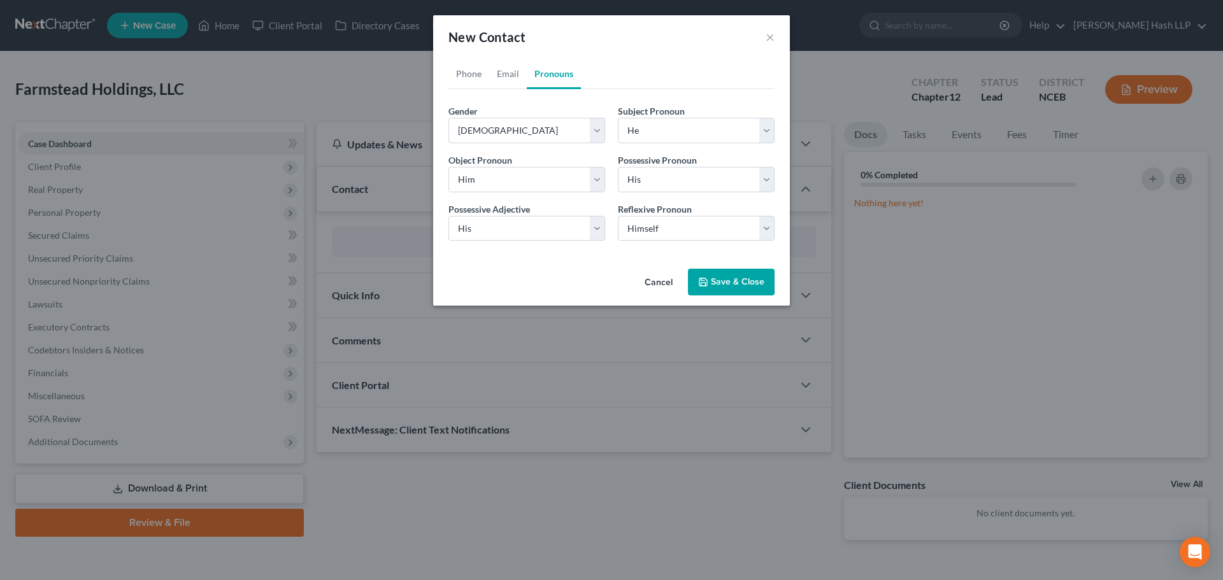
click at [759, 284] on button "Save & Close" at bounding box center [731, 282] width 87 height 27
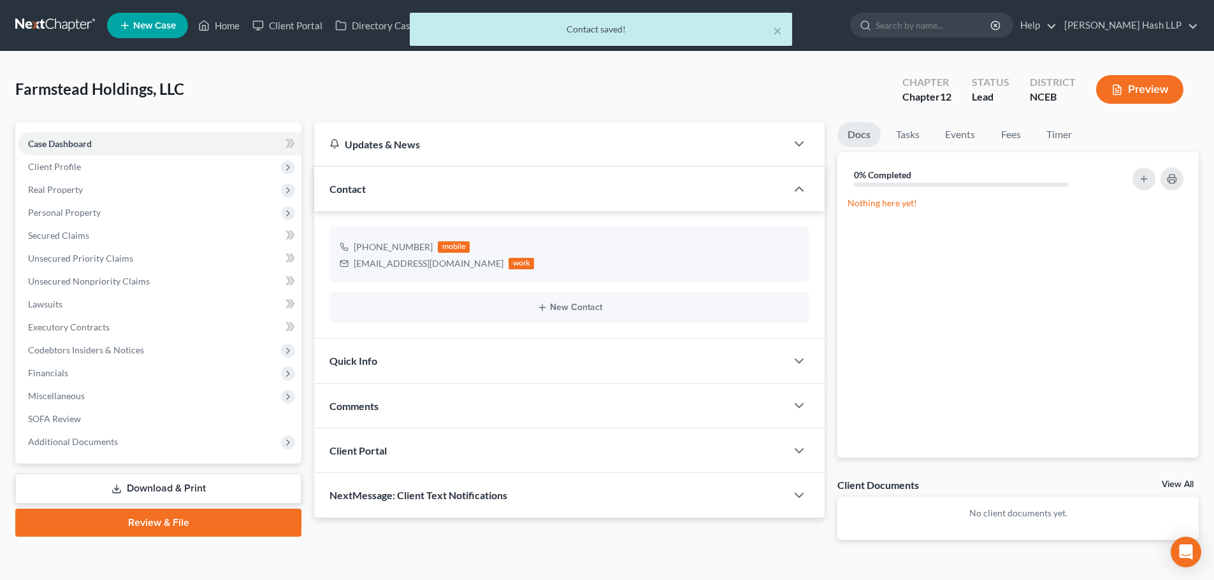
scroll to position [29, 0]
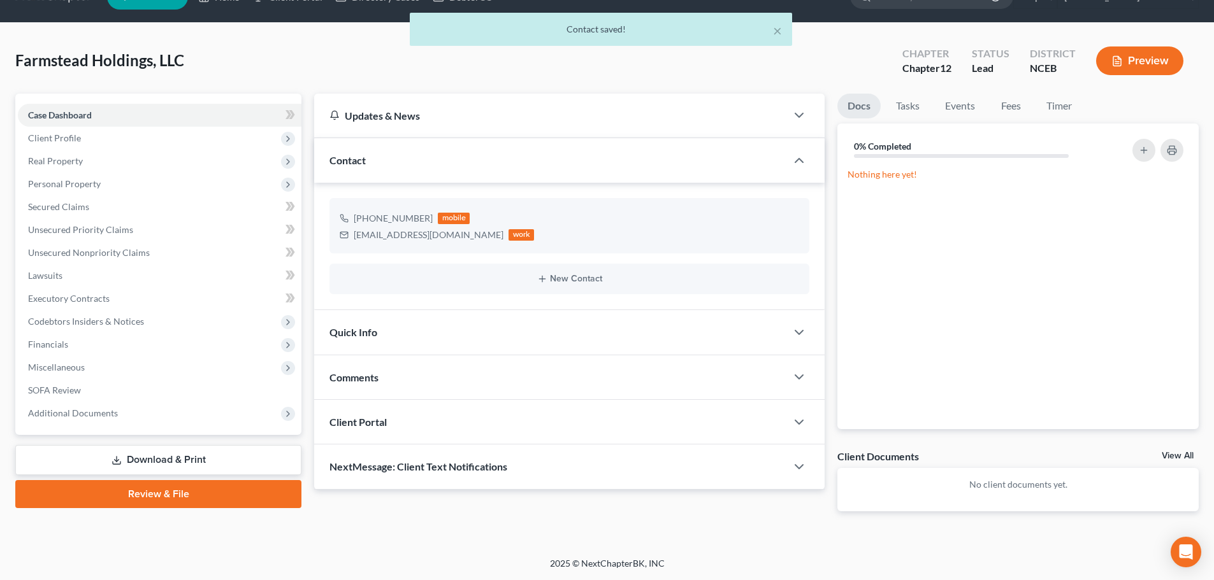
click at [681, 344] on div "Quick Info" at bounding box center [550, 332] width 472 height 44
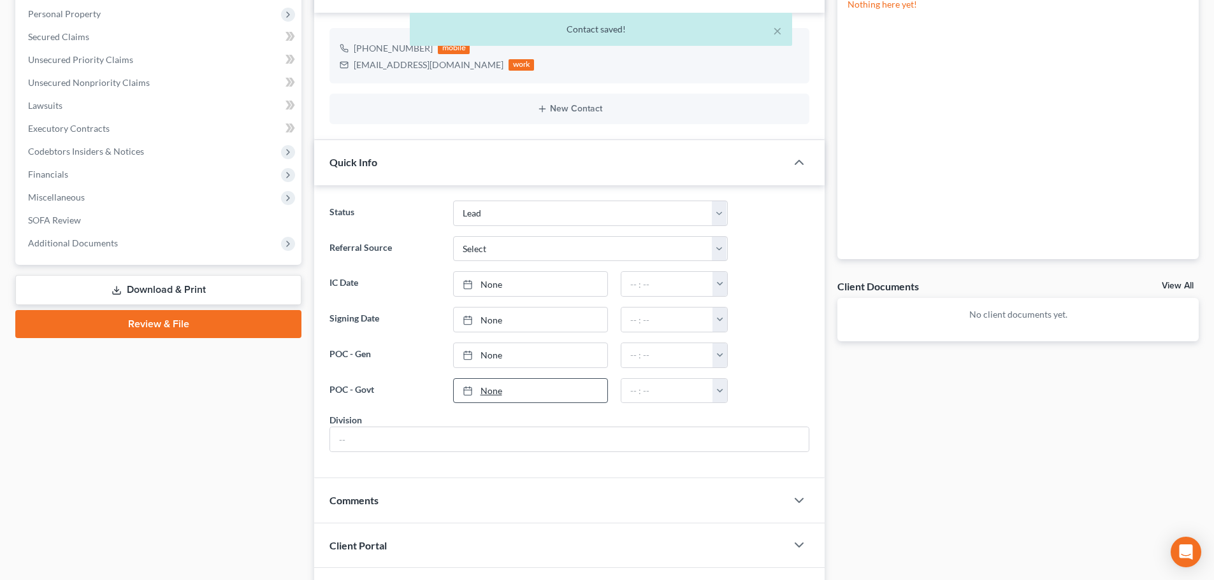
scroll to position [280, 0]
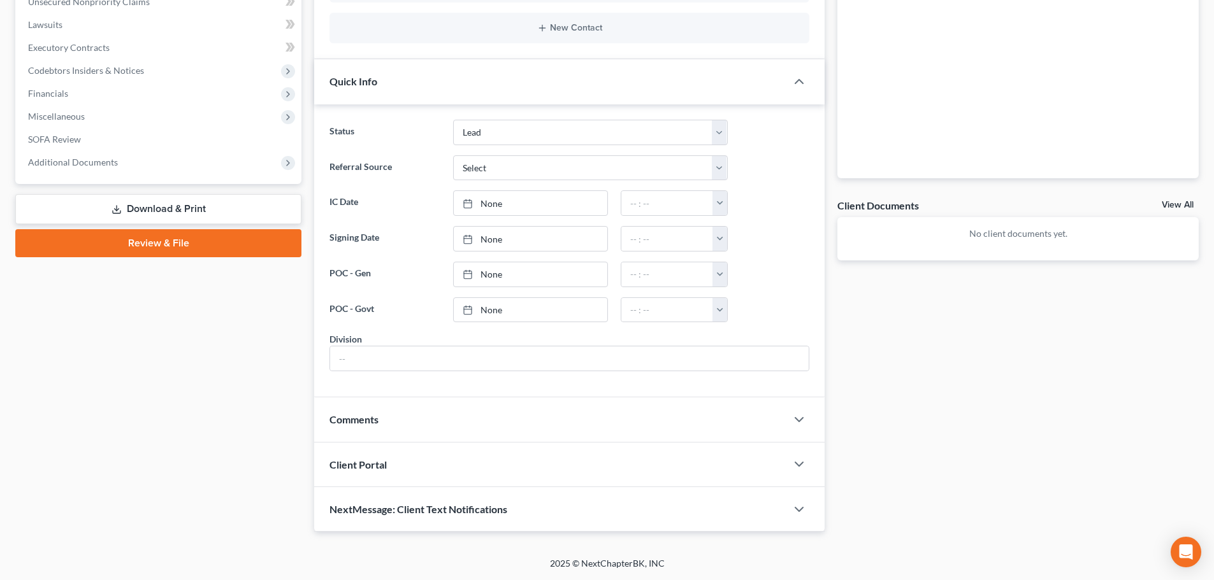
click at [587, 417] on div "Comments" at bounding box center [550, 420] width 472 height 44
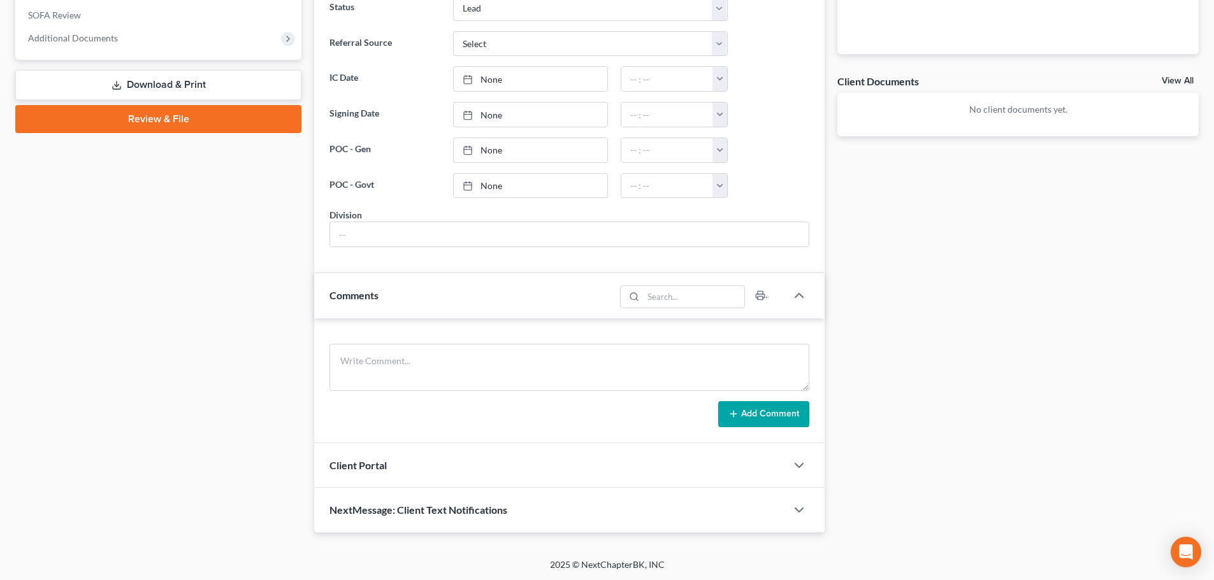
scroll to position [405, 0]
click at [615, 468] on div "Client Portal" at bounding box center [550, 464] width 472 height 44
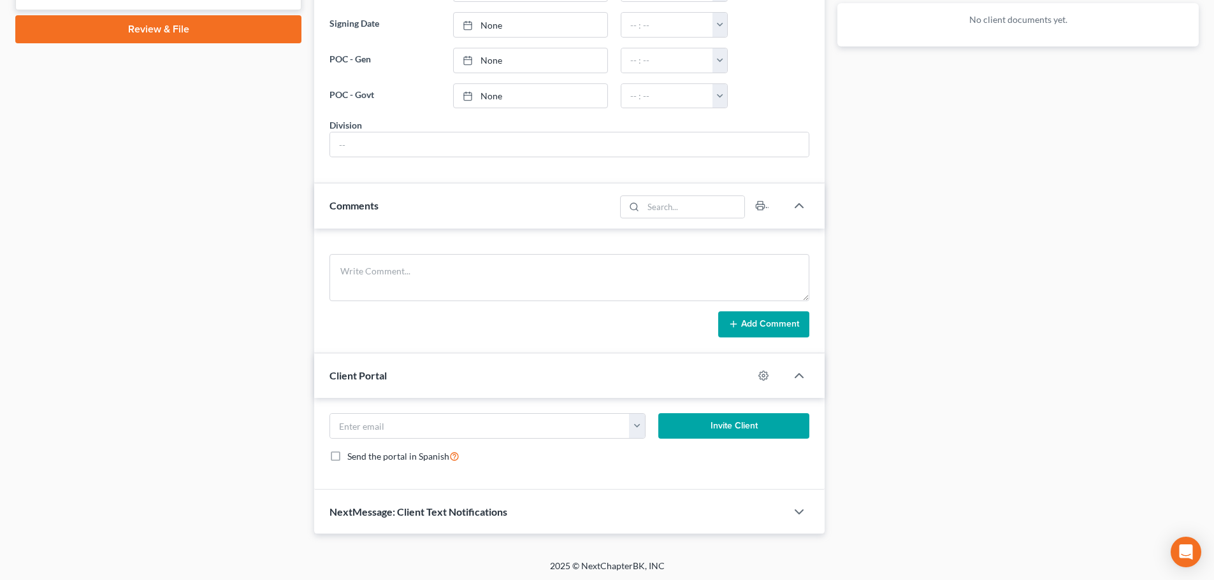
scroll to position [496, 0]
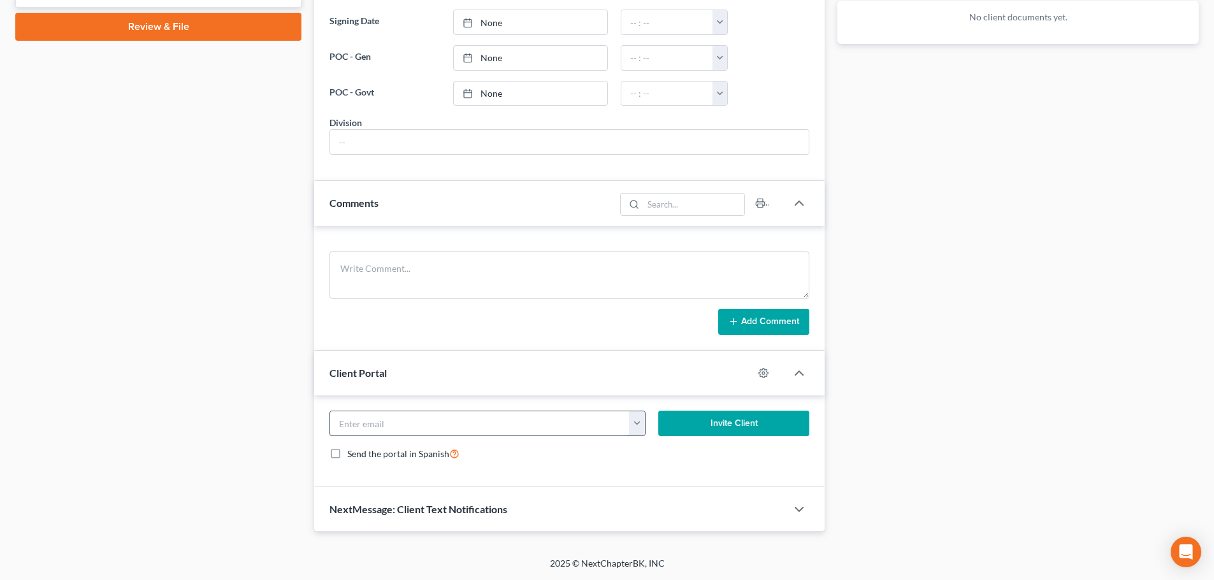
click at [493, 429] on input "email" at bounding box center [479, 424] width 299 height 24
paste input "[EMAIL_ADDRESS][DOMAIN_NAME]"
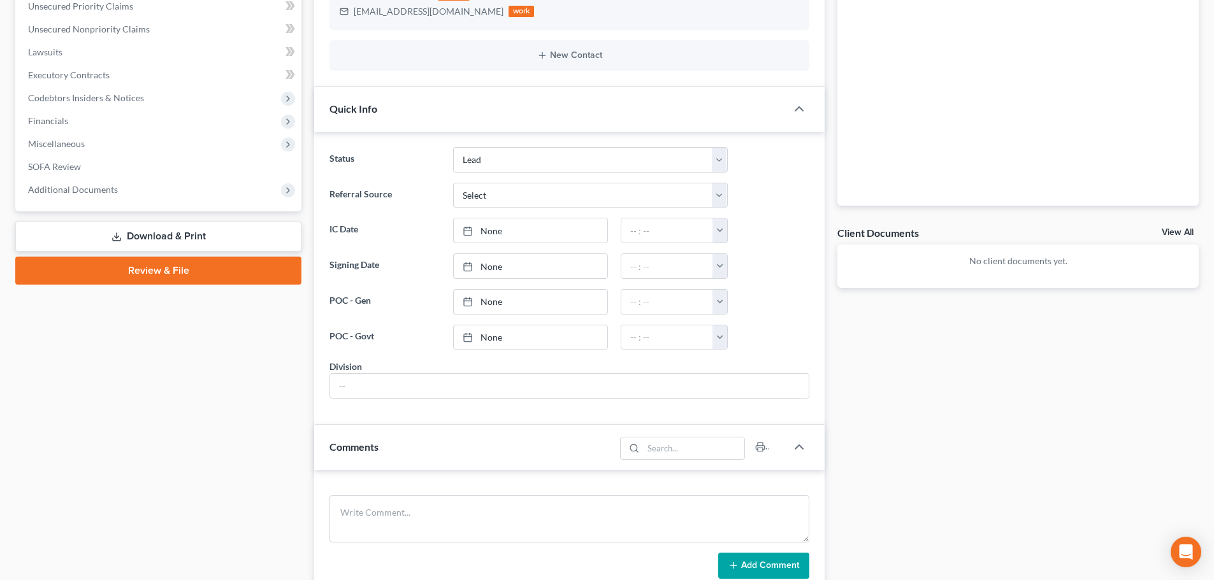
scroll to position [241, 0]
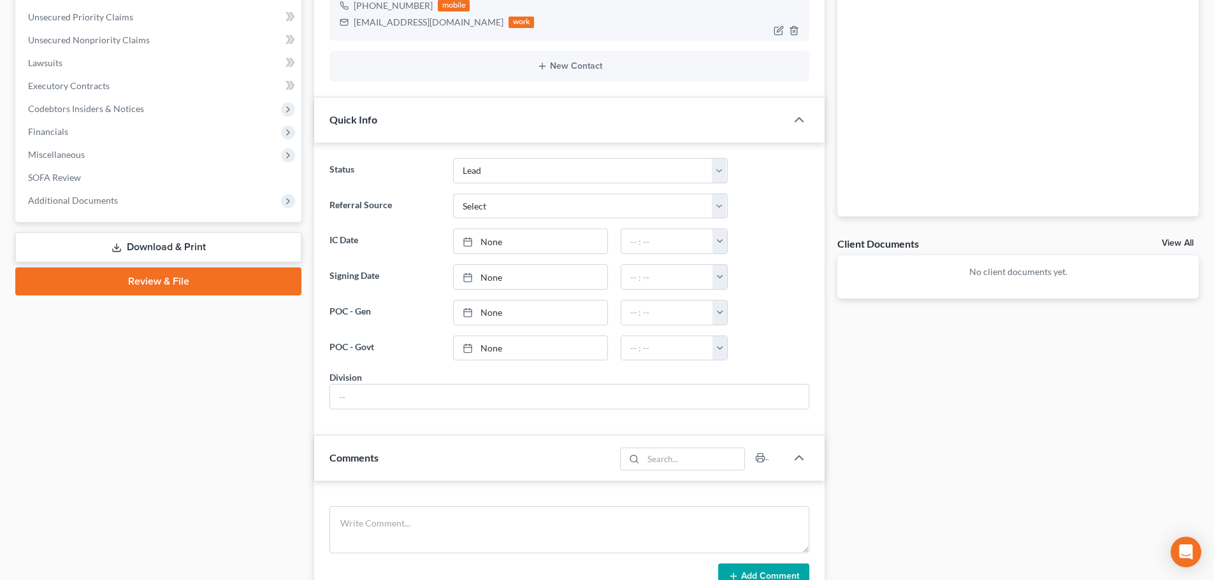
type input "[EMAIL_ADDRESS][DOMAIN_NAME]"
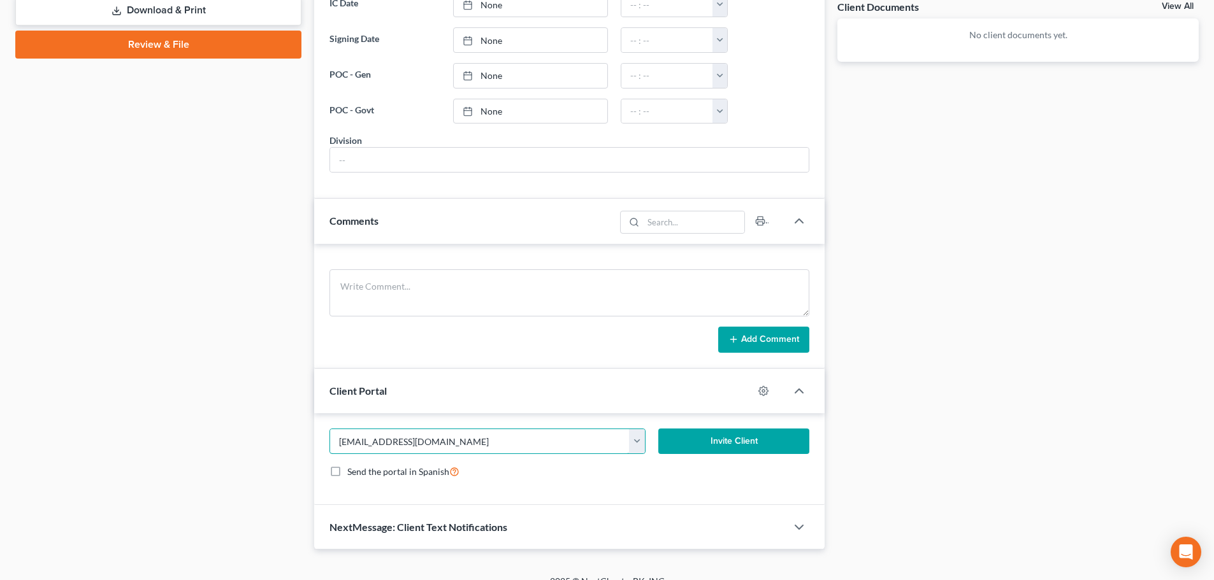
scroll to position [496, 0]
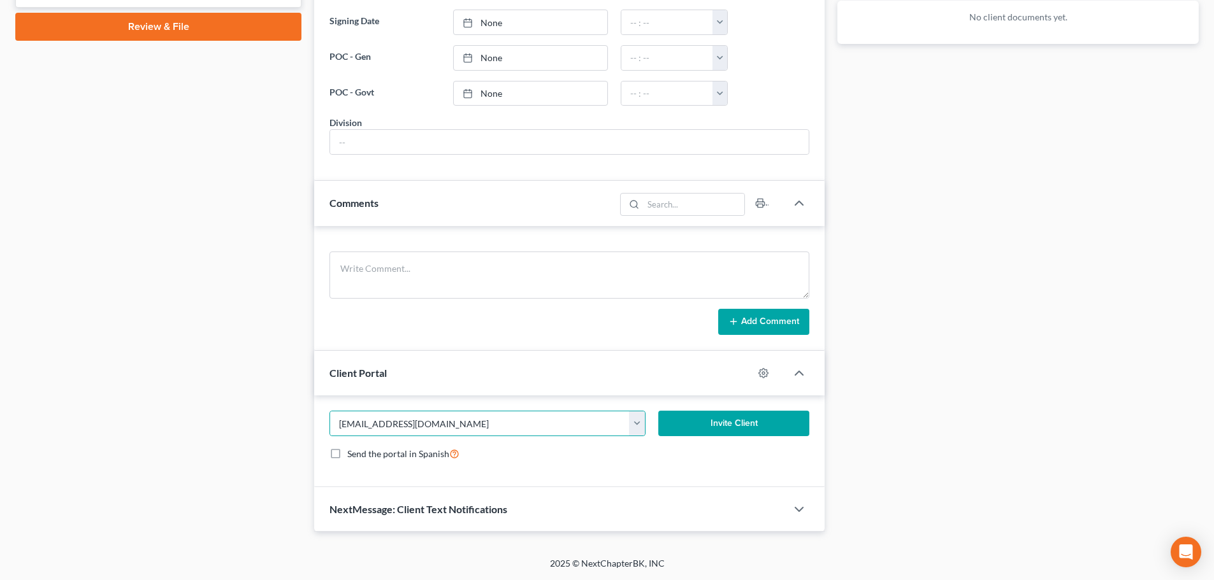
click at [745, 424] on button "Invite Client" at bounding box center [734, 423] width 152 height 25
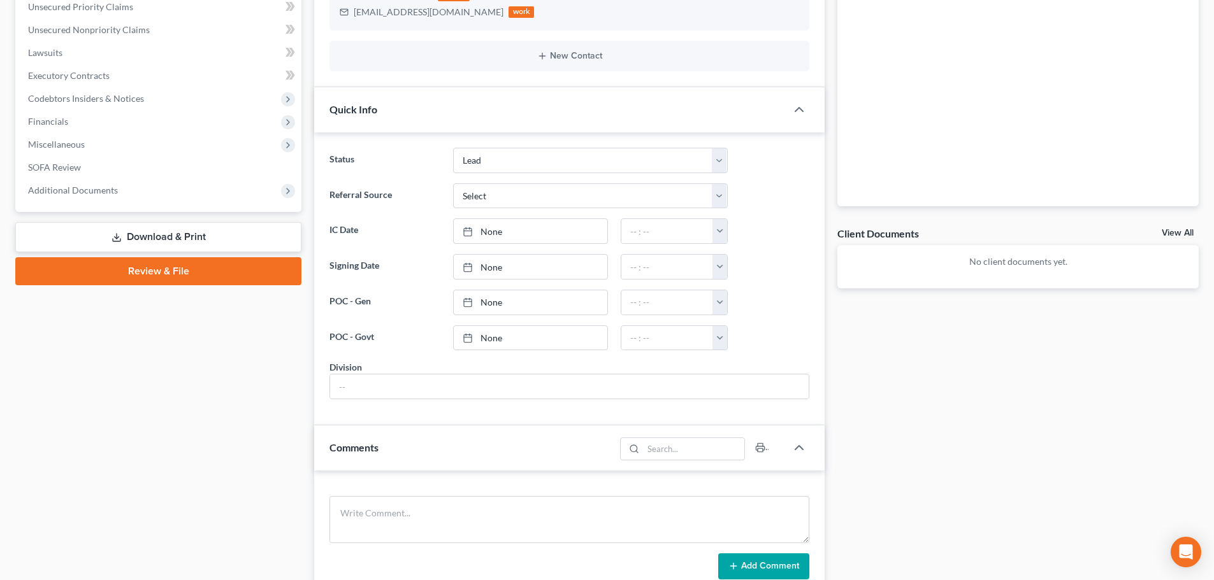
scroll to position [229, 0]
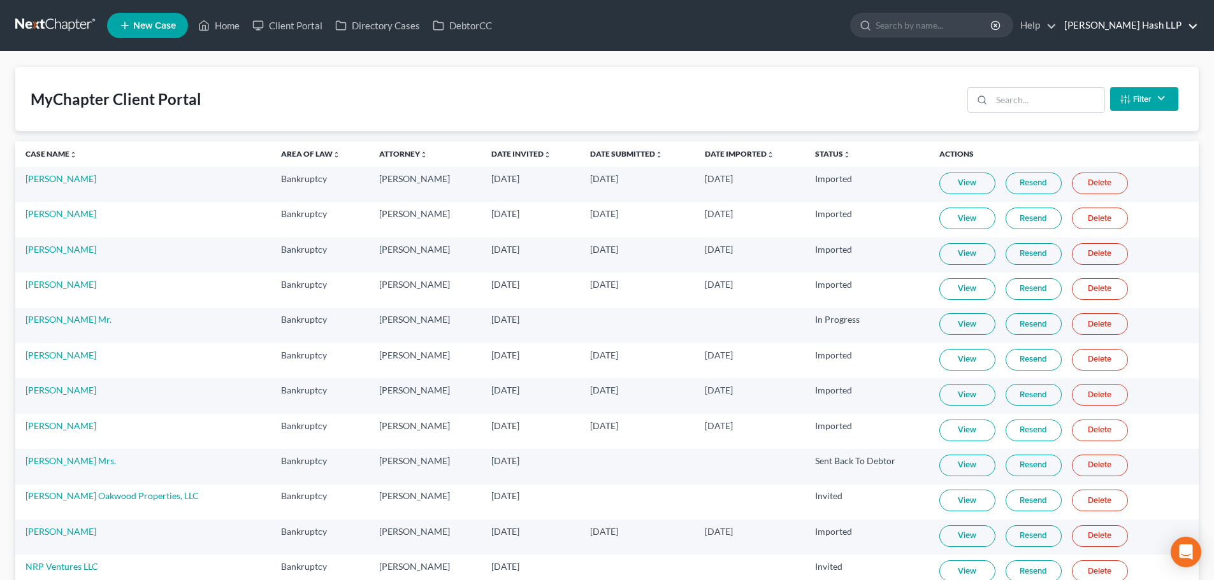
click at [1100, 27] on link "[PERSON_NAME] Hash LLP" at bounding box center [1128, 25] width 140 height 23
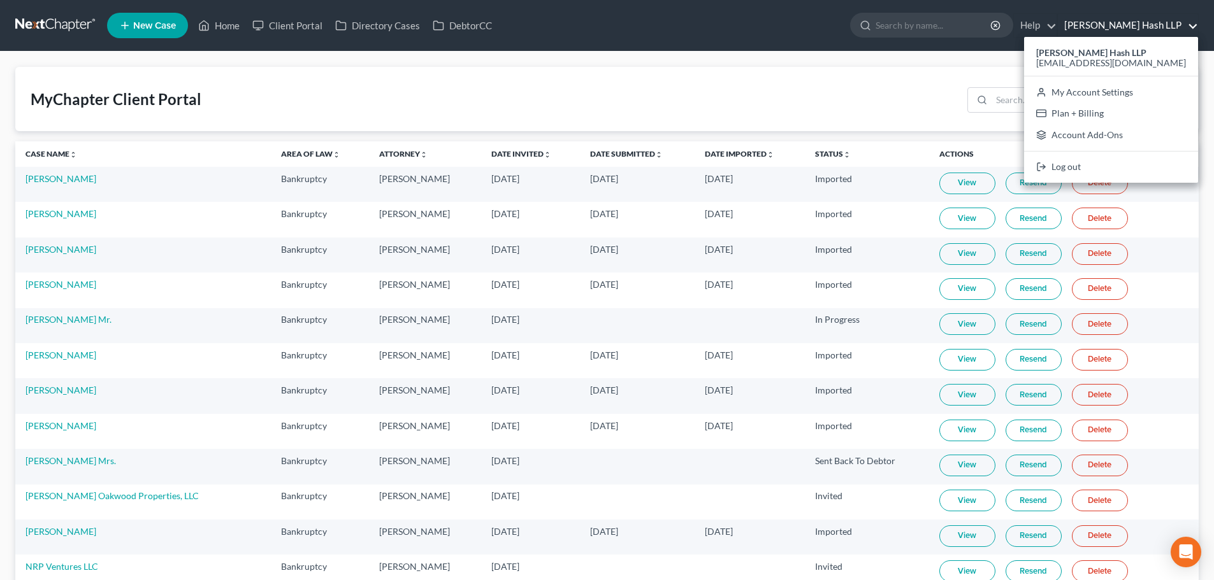
drag, startPoint x: 812, startPoint y: 76, endPoint x: 824, endPoint y: 75, distance: 12.1
click at [813, 76] on div "MyChapter Client Portal Filter Status Filter... Invited In Progress Ready To Re…" at bounding box center [606, 99] width 1183 height 64
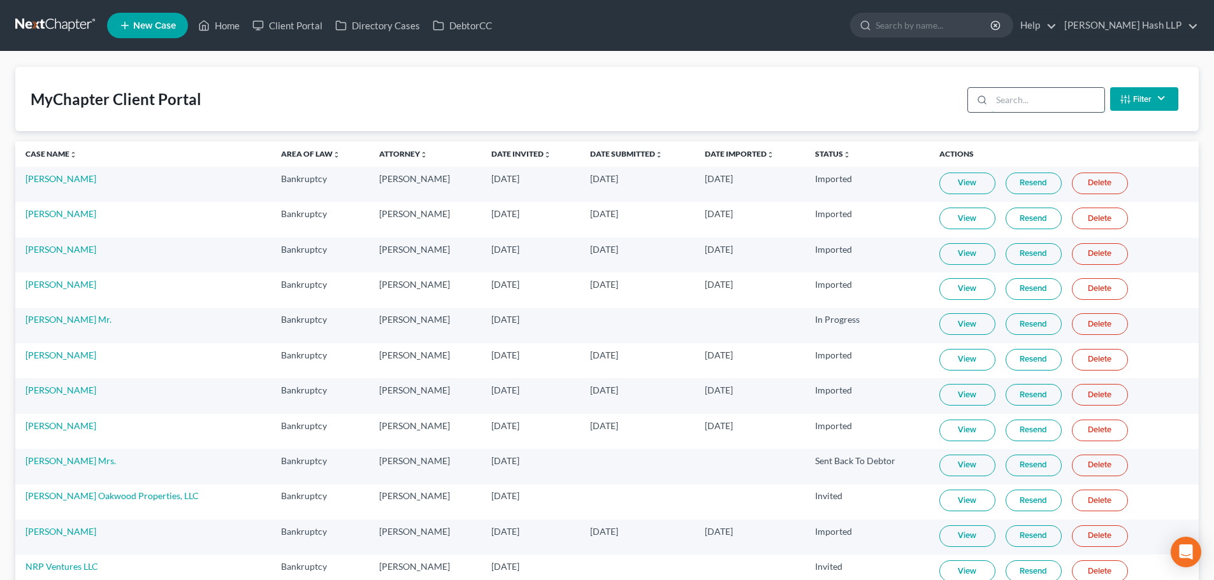
click at [1000, 95] on input "search" at bounding box center [1047, 100] width 113 height 24
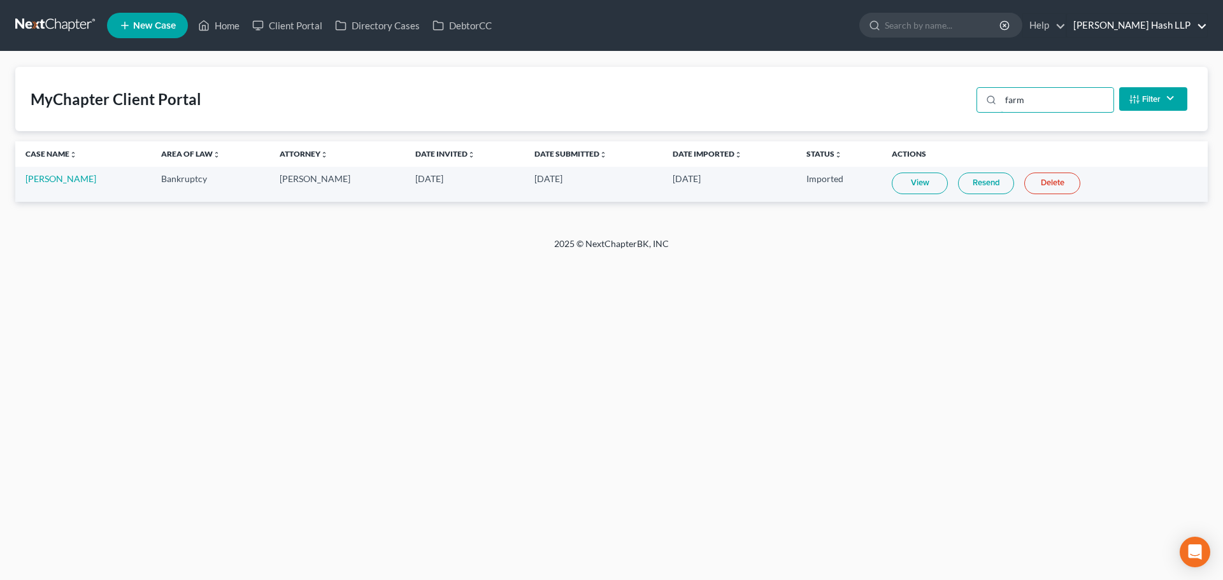
type input "farm"
click at [1127, 27] on link "[PERSON_NAME] Hash LLP" at bounding box center [1137, 25] width 140 height 23
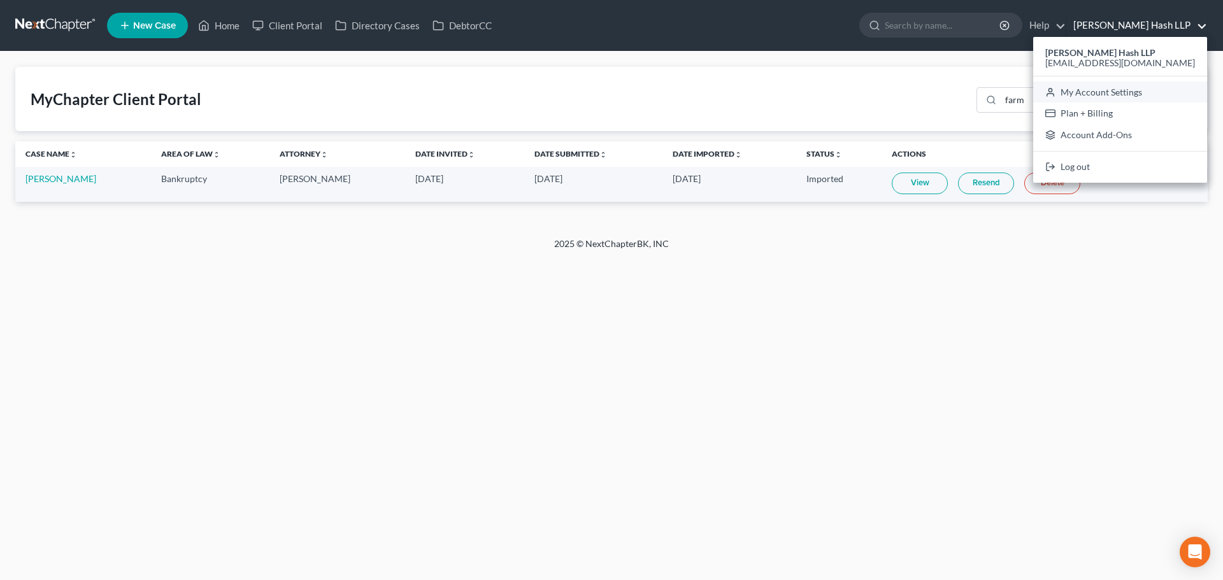
click at [1102, 88] on link "My Account Settings" at bounding box center [1120, 93] width 174 height 22
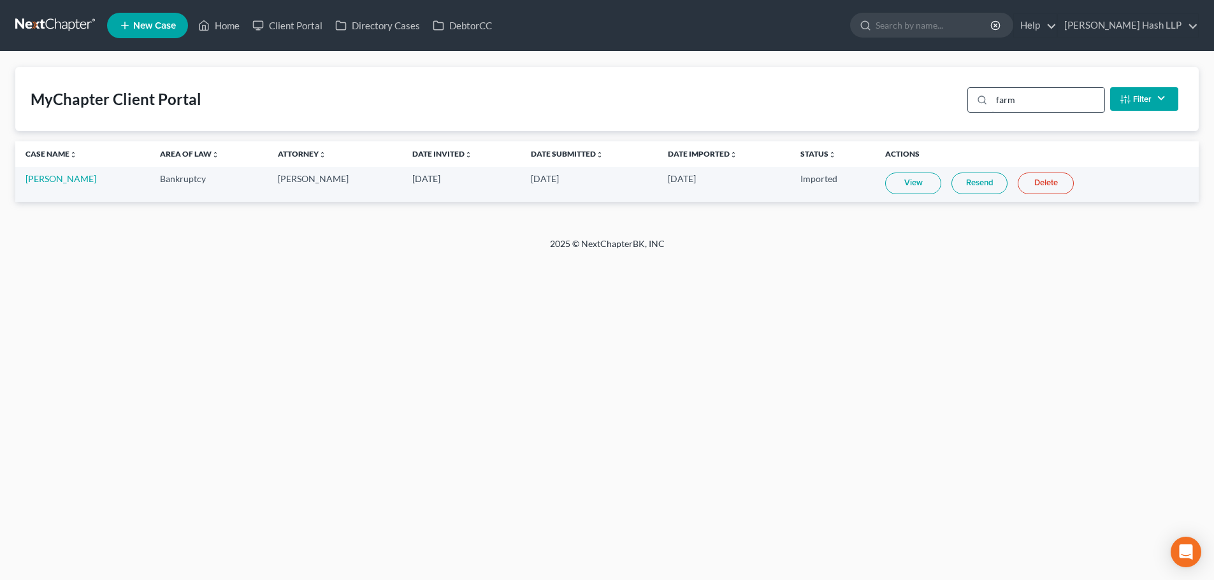
select select "57"
select select "24"
select select "28"
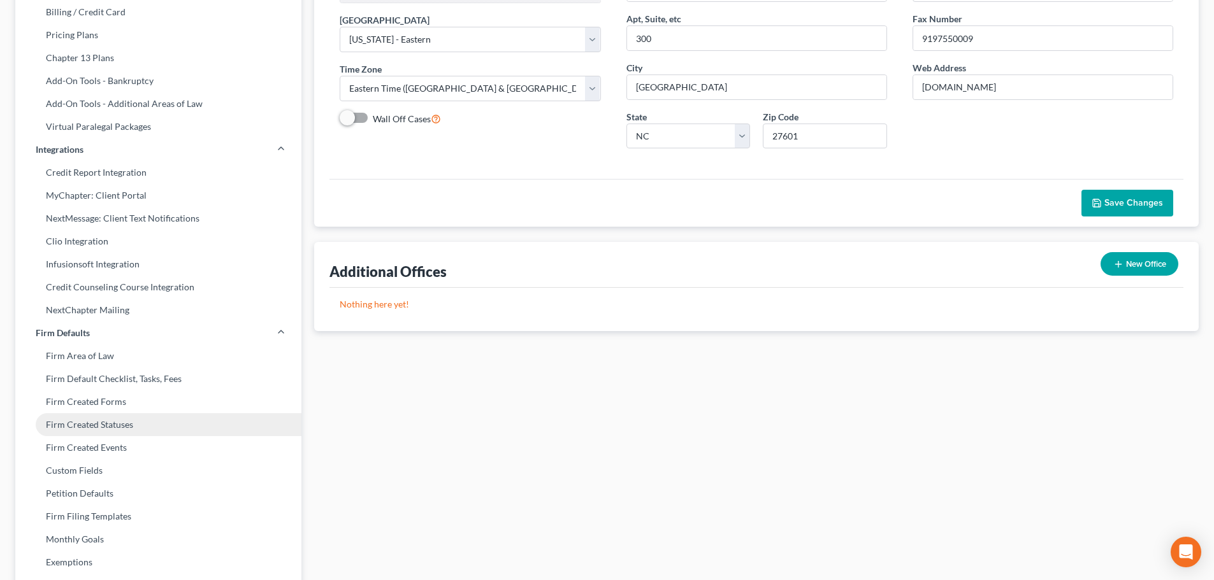
scroll to position [255, 0]
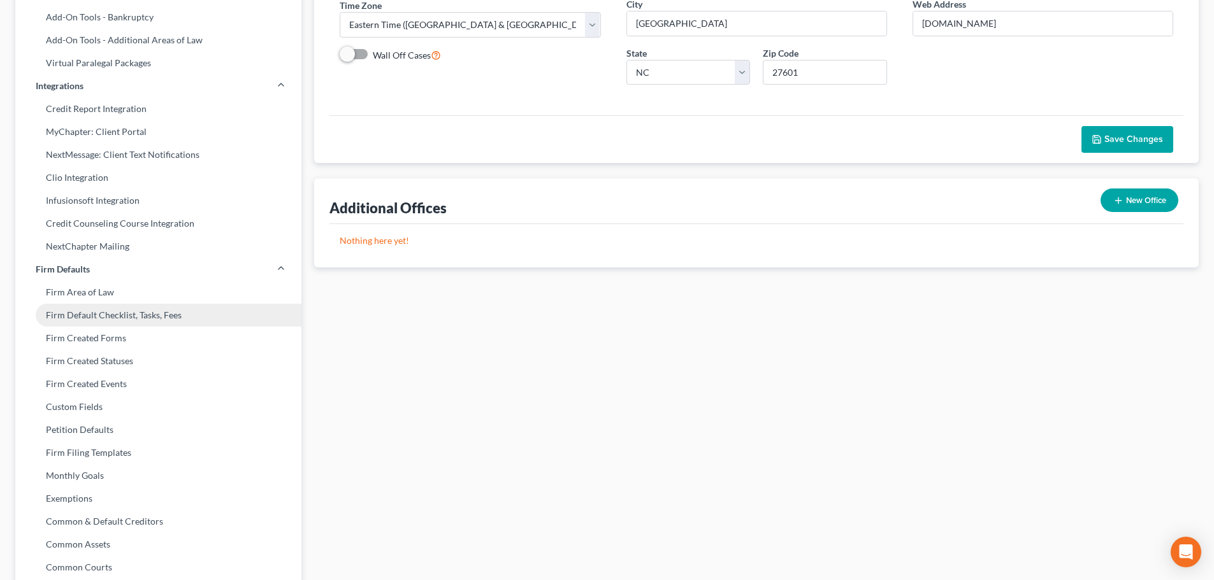
click at [112, 317] on link "Firm Default Checklist, Tasks, Fees" at bounding box center [158, 315] width 286 height 23
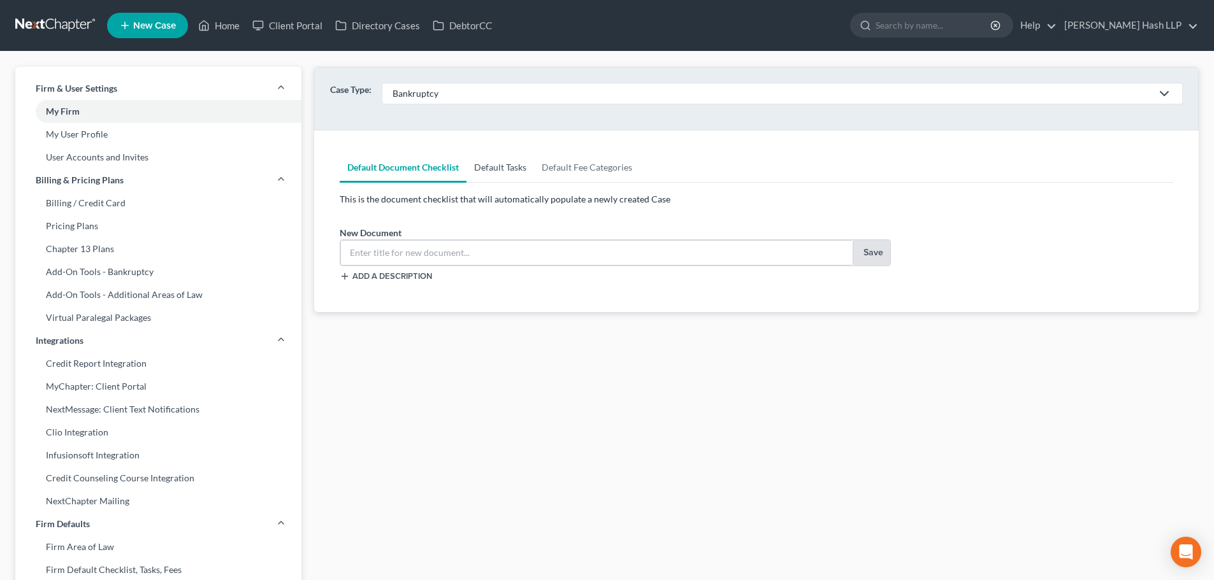
click at [505, 168] on link "Default Tasks" at bounding box center [500, 167] width 68 height 31
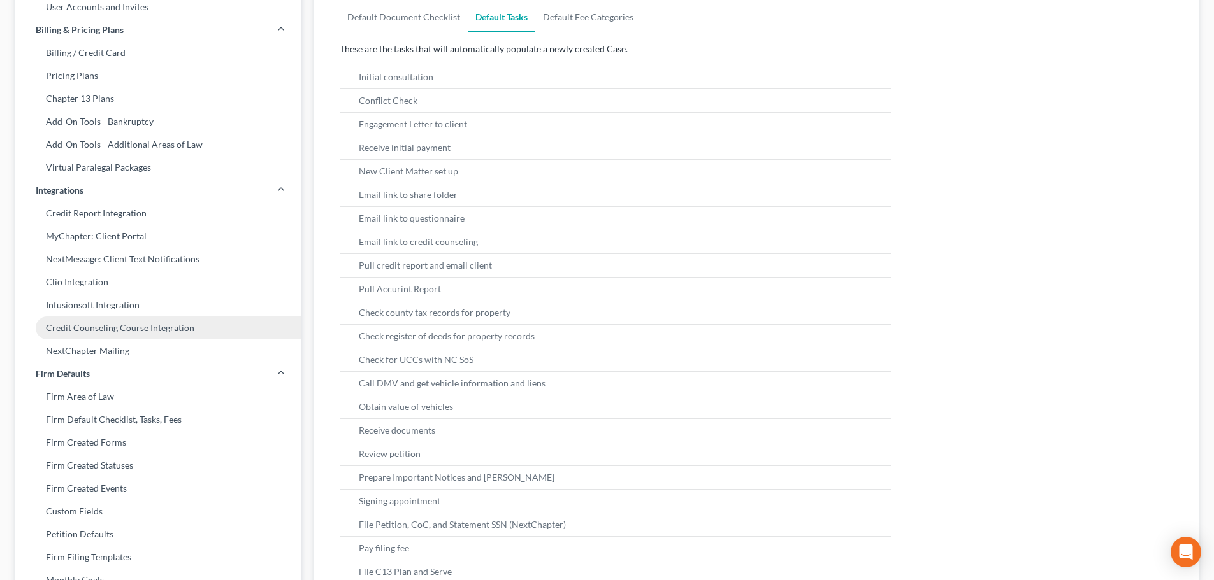
scroll to position [191, 0]
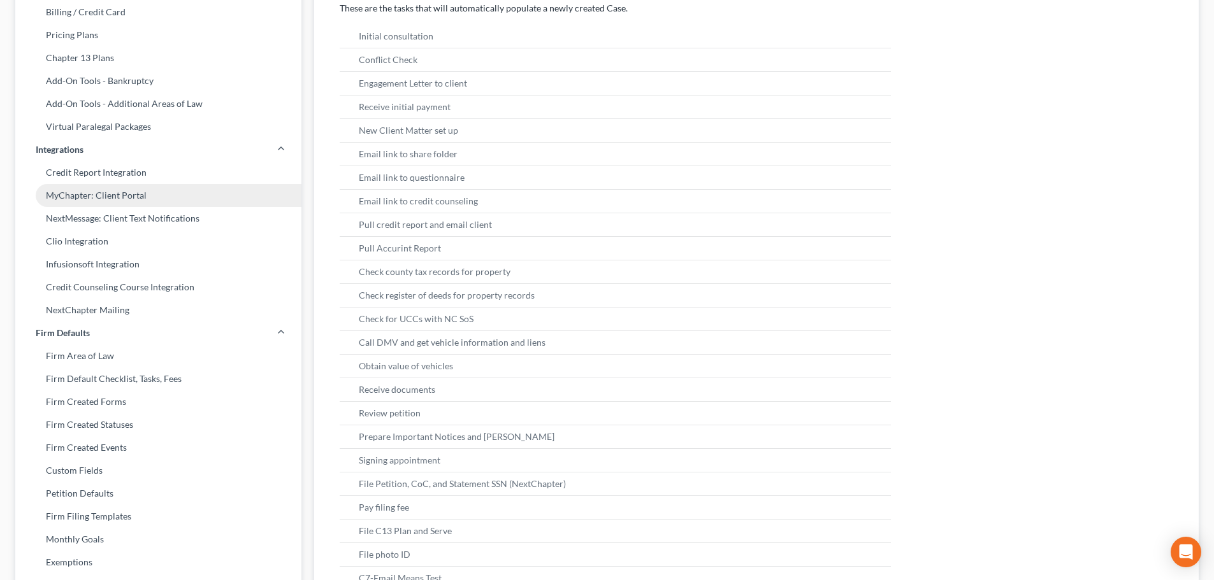
click at [99, 196] on link "MyChapter: Client Portal" at bounding box center [158, 195] width 286 height 23
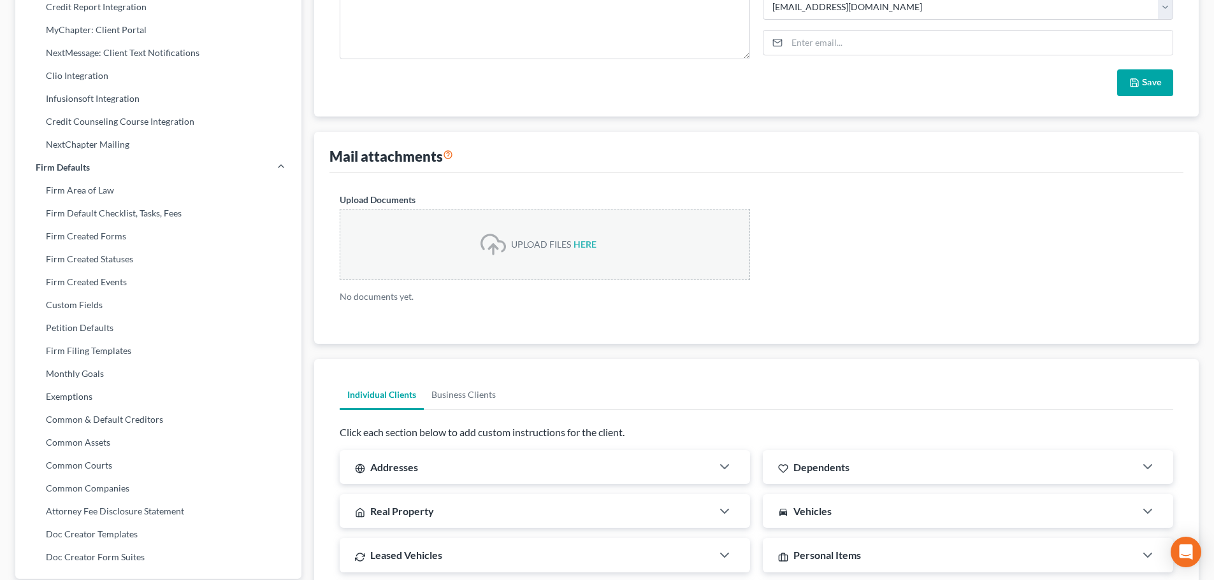
scroll to position [446, 0]
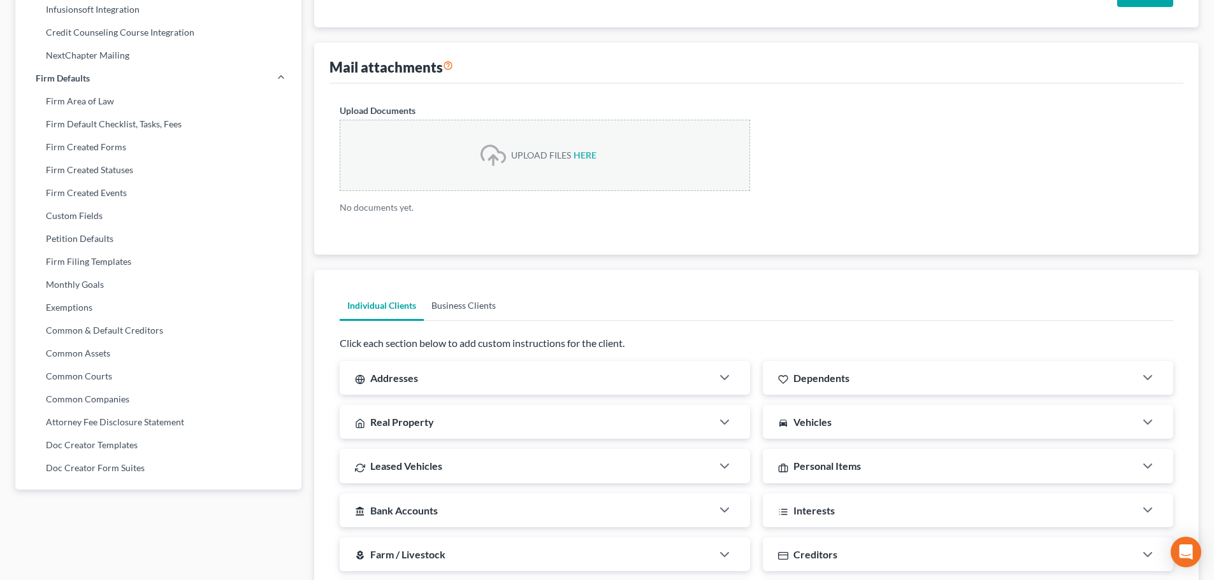
click at [474, 307] on link "Business Clients" at bounding box center [464, 306] width 80 height 31
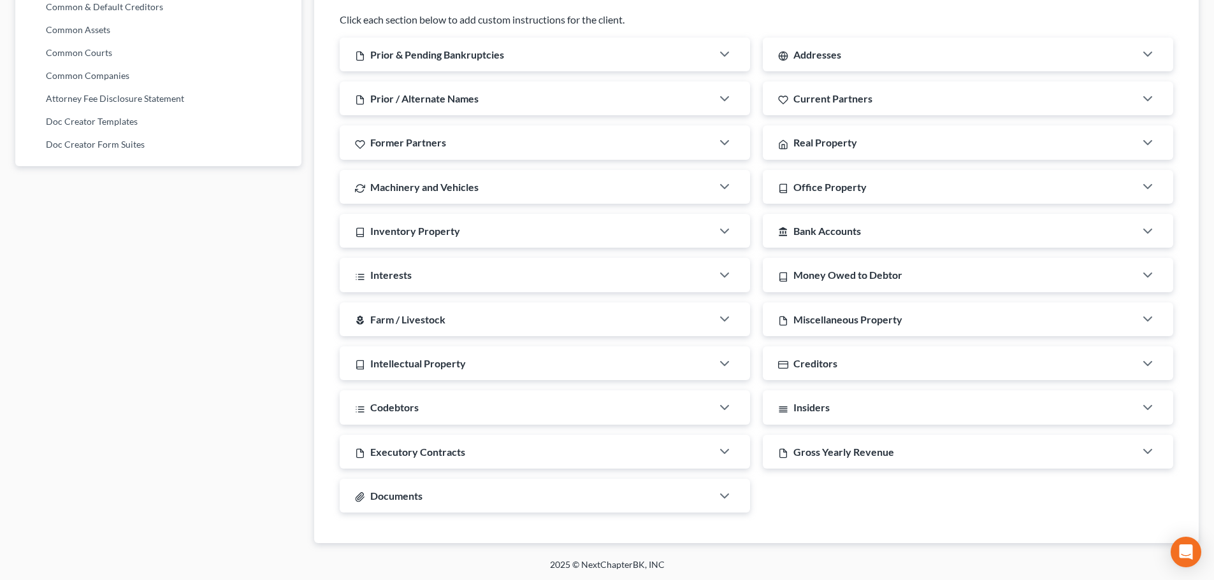
scroll to position [771, 0]
click at [723, 494] on icon "button" at bounding box center [724, 494] width 15 height 15
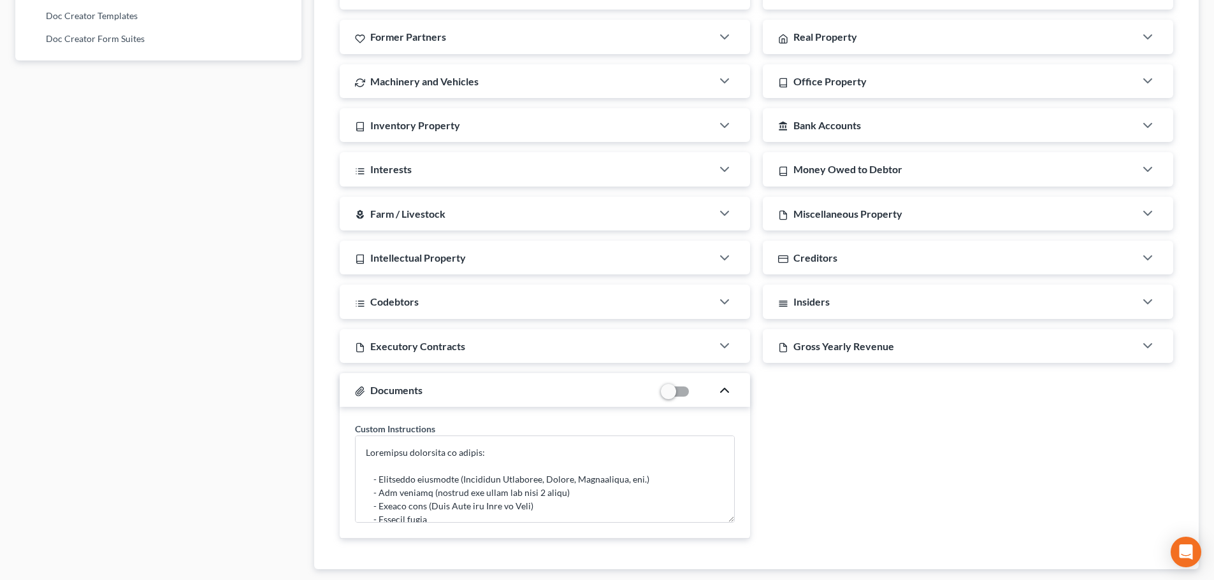
scroll to position [903, 0]
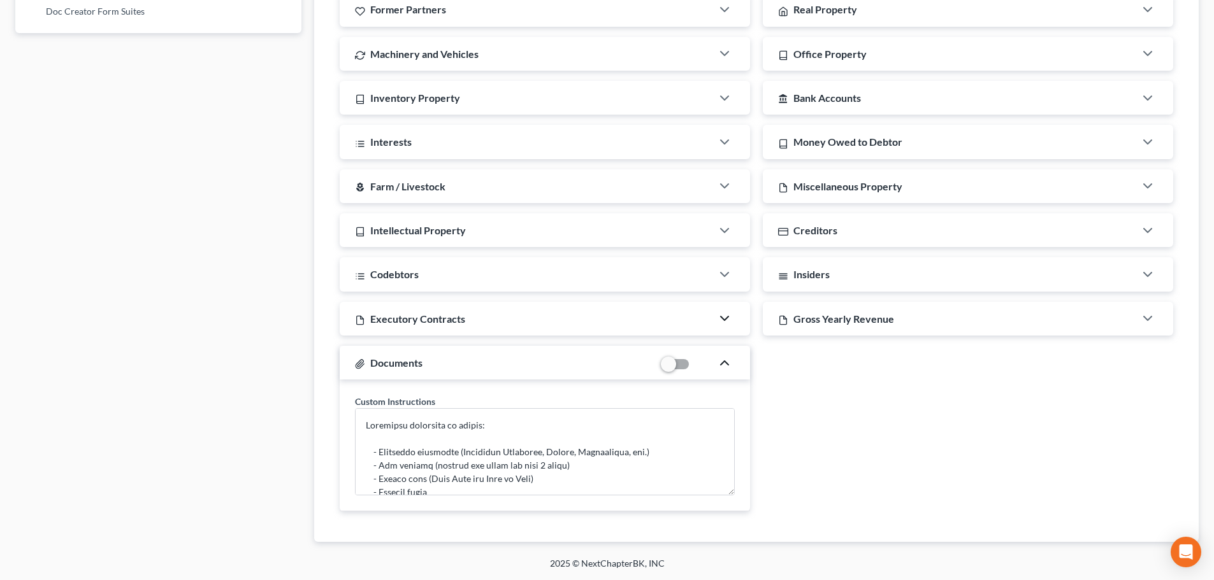
click at [719, 318] on icon "button" at bounding box center [724, 318] width 15 height 15
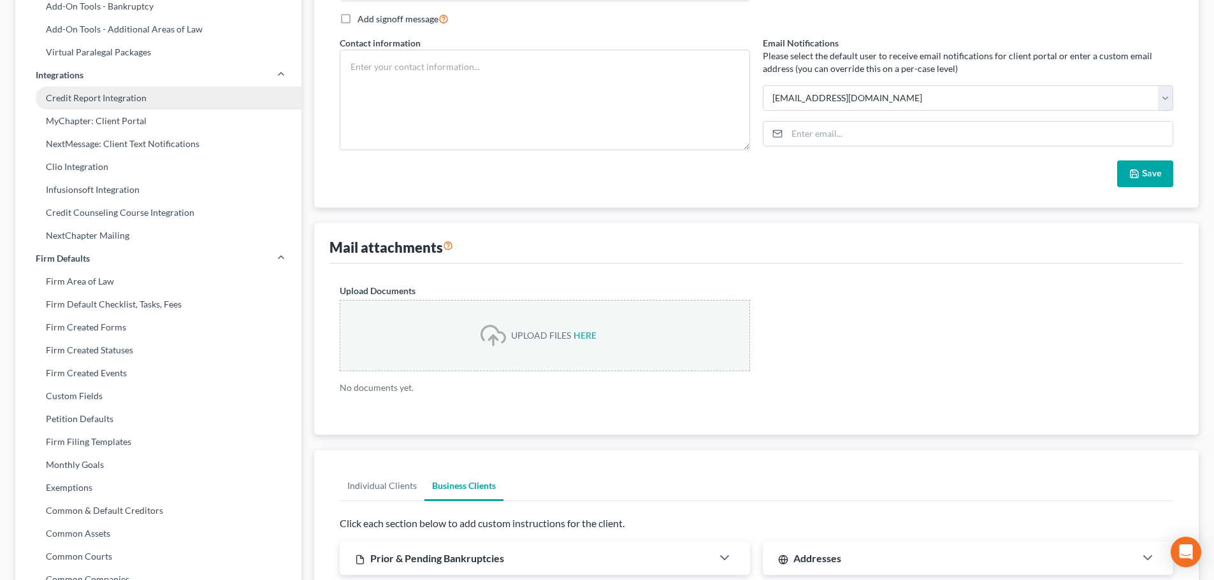
scroll to position [138, 0]
